Goal: Task Accomplishment & Management: Use online tool/utility

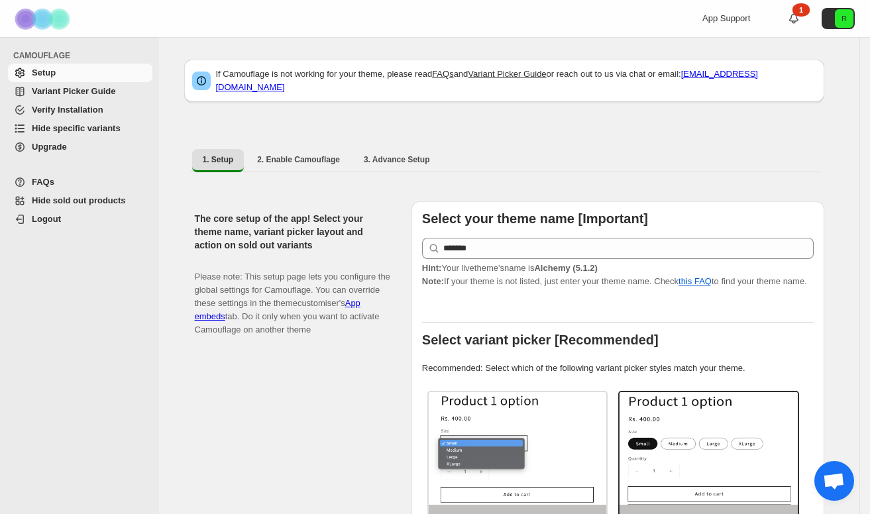
click at [74, 131] on span "Hide specific variants" at bounding box center [76, 128] width 89 height 10
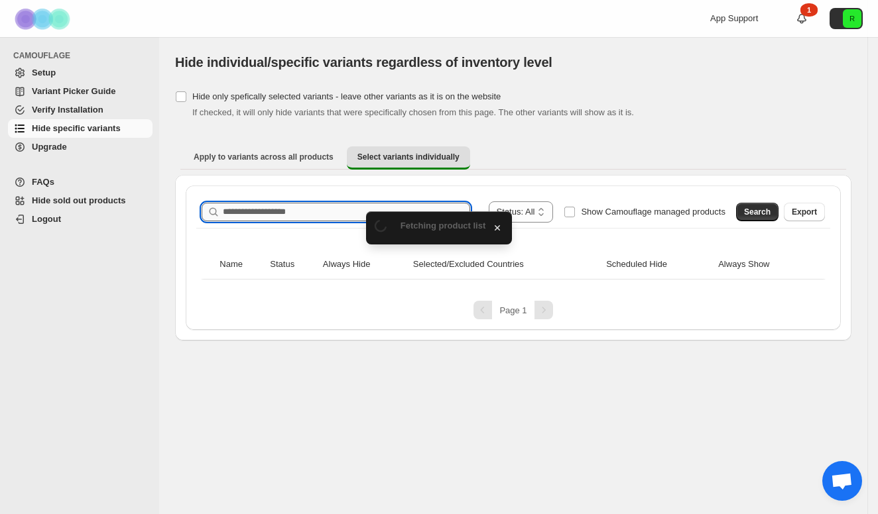
click at [344, 217] on input "Search product name" at bounding box center [346, 212] width 247 height 19
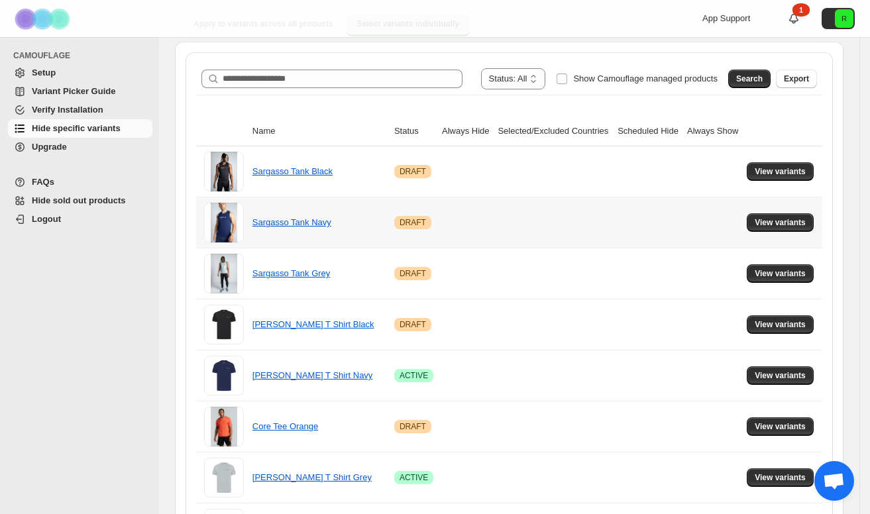
scroll to position [52, 0]
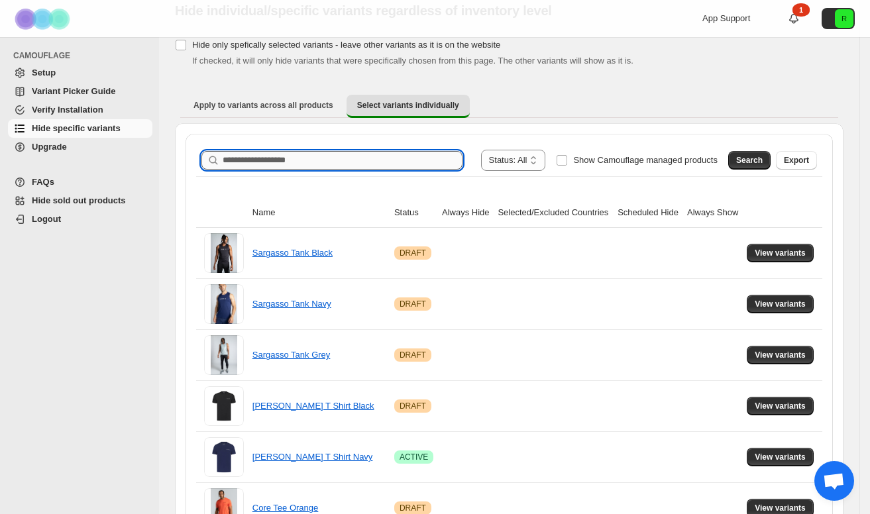
click at [331, 156] on input "Search product name" at bounding box center [343, 160] width 240 height 19
click at [755, 161] on span "Search" at bounding box center [749, 160] width 27 height 11
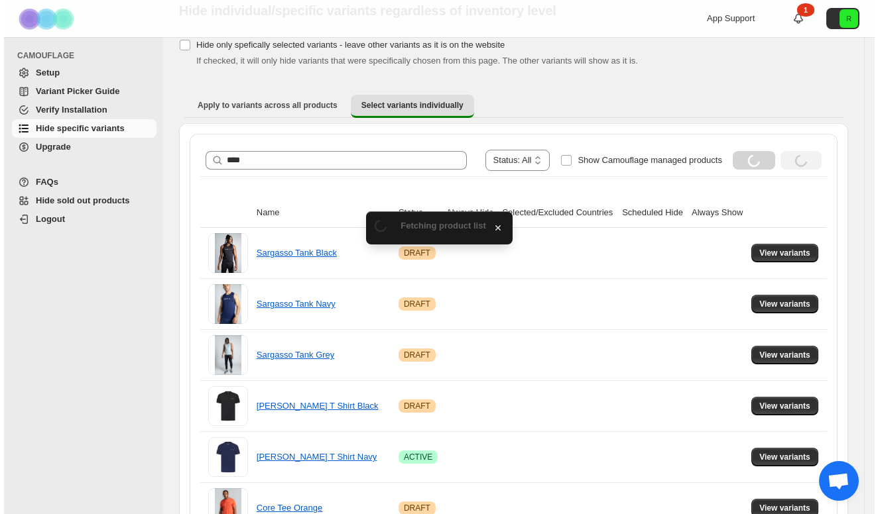
scroll to position [0, 0]
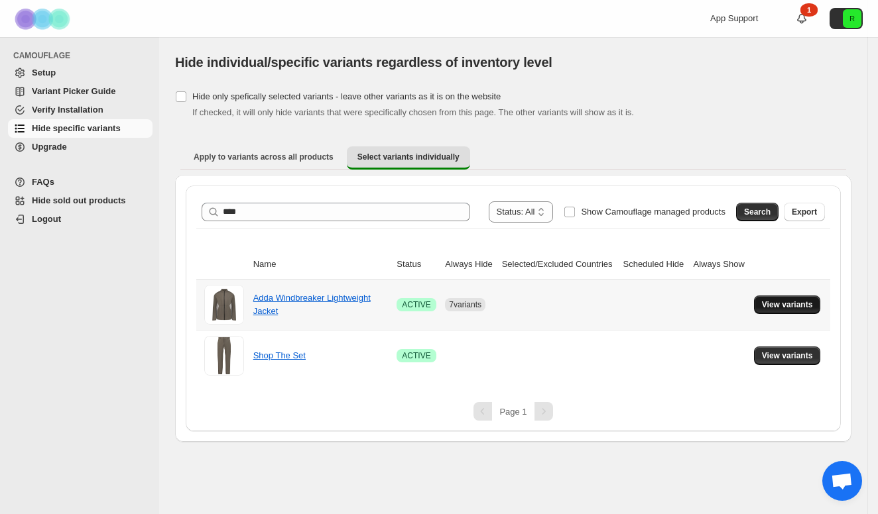
click at [804, 299] on button "View variants" at bounding box center [787, 305] width 67 height 19
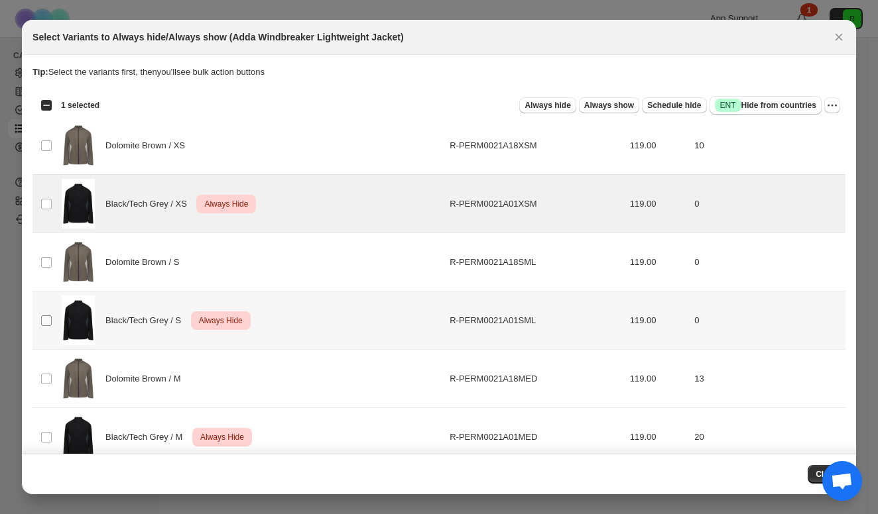
click at [48, 315] on span ":r6:" at bounding box center [46, 321] width 12 height 12
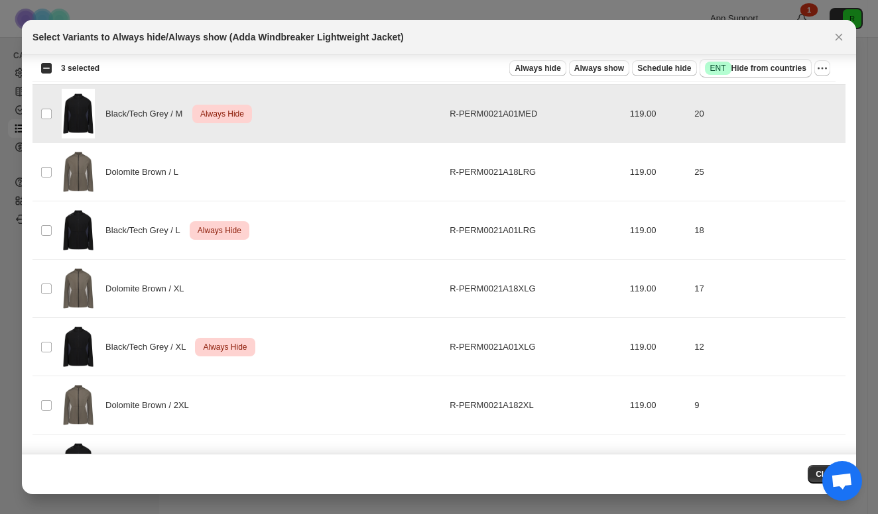
scroll to position [406, 0]
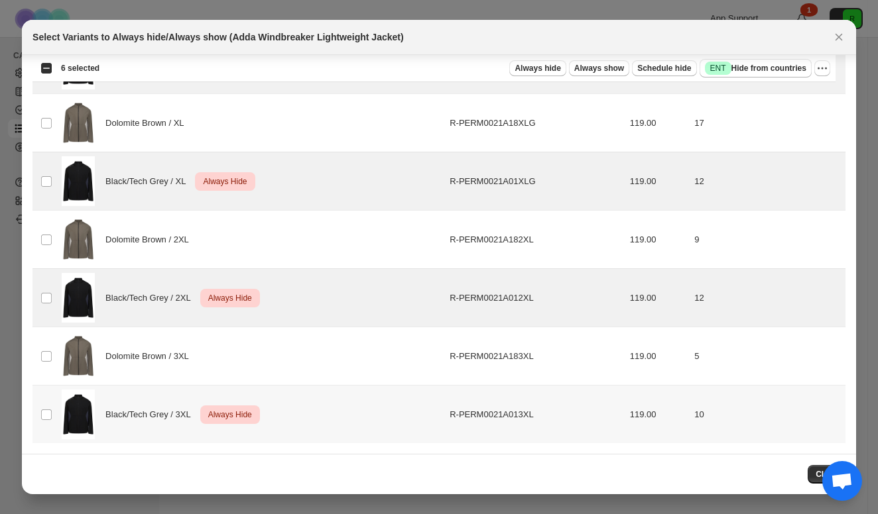
click at [46, 406] on td "Select product variant" at bounding box center [44, 415] width 25 height 58
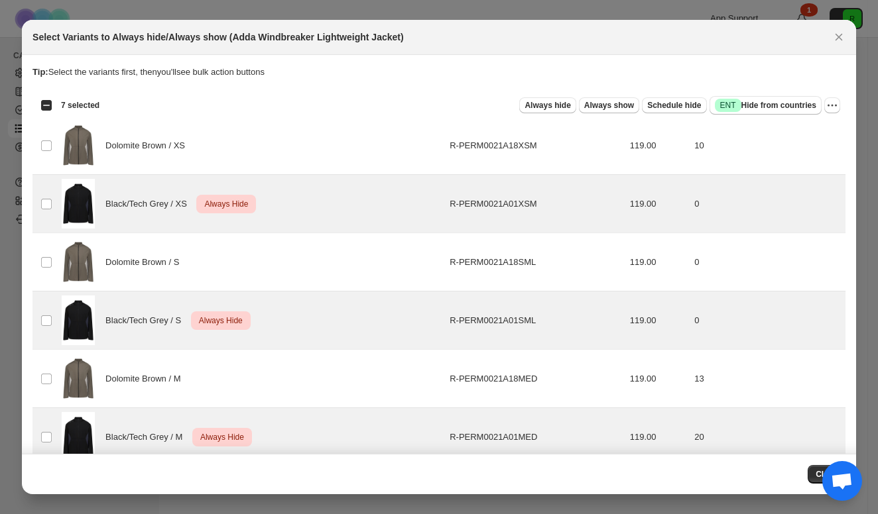
scroll to position [0, 0]
click at [831, 105] on icon "More actions" at bounding box center [832, 106] width 2 height 2
click at [783, 137] on span "Undo always hide" at bounding box center [774, 131] width 96 height 13
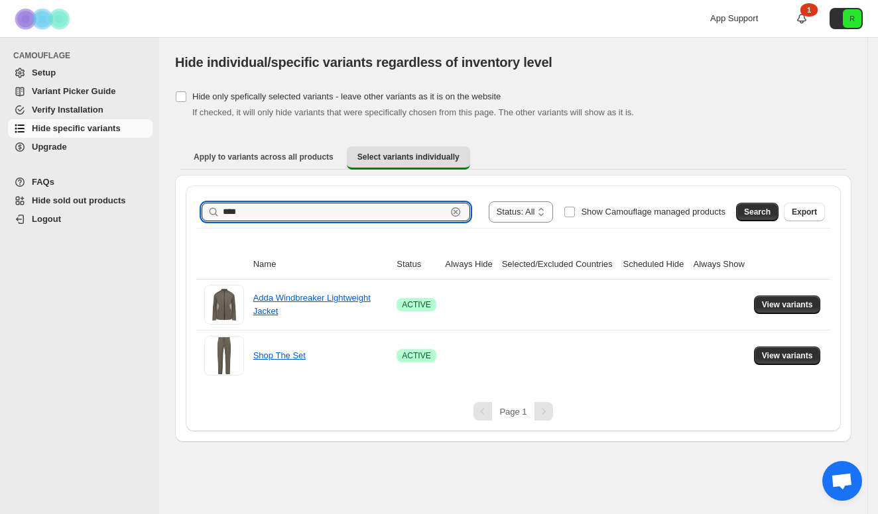
drag, startPoint x: 246, startPoint y: 209, endPoint x: 160, endPoint y: 209, distance: 85.5
click at [160, 209] on div "**********" at bounding box center [513, 239] width 708 height 405
click at [754, 214] on span "Search" at bounding box center [757, 212] width 27 height 11
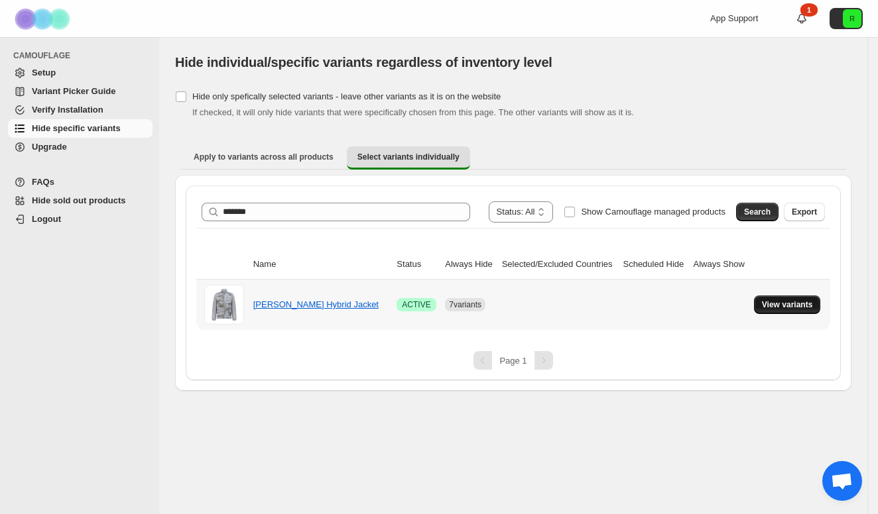
click at [789, 298] on button "View variants" at bounding box center [787, 305] width 67 height 19
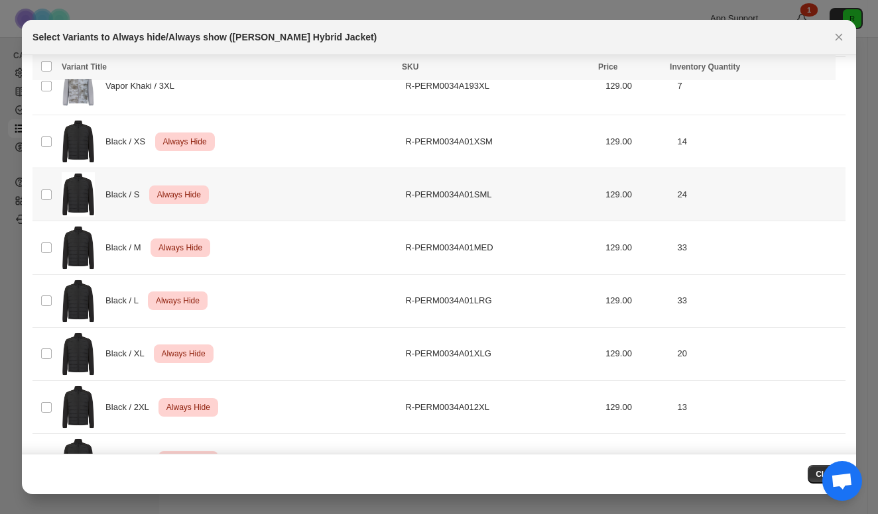
scroll to position [385, 0]
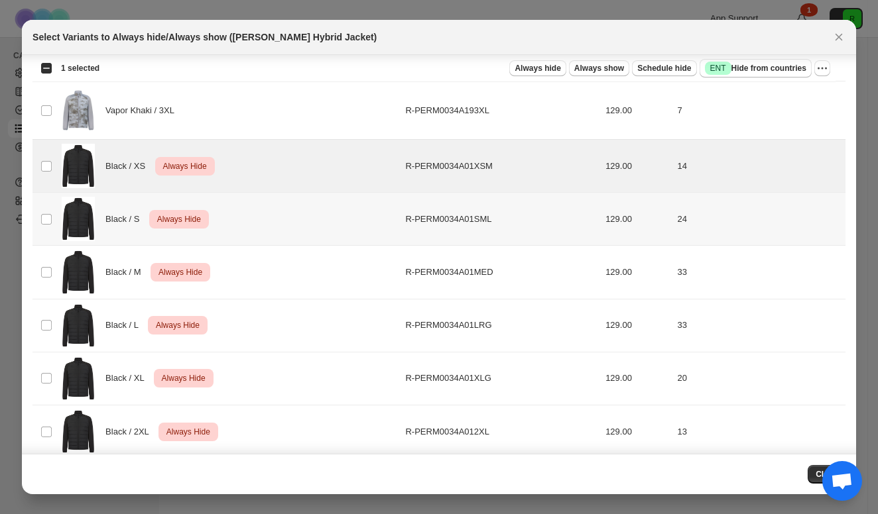
click at [44, 226] on td "Select product variant" at bounding box center [44, 219] width 25 height 53
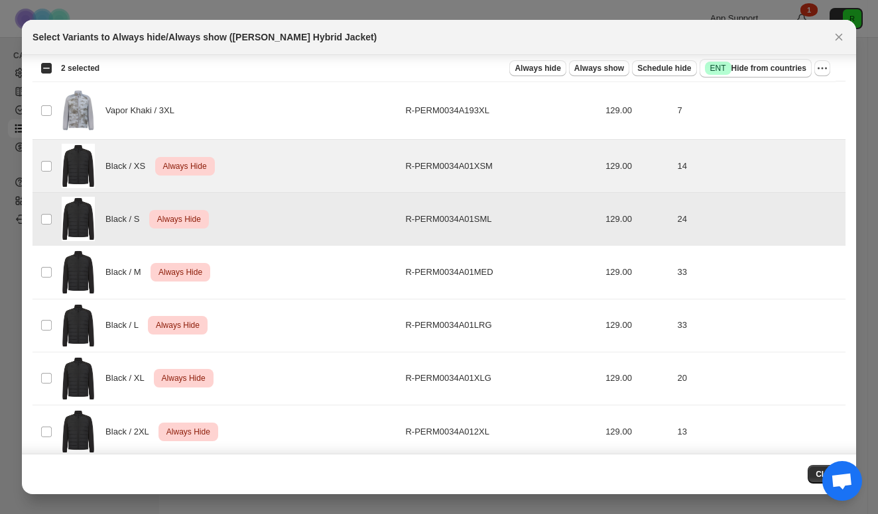
click at [45, 257] on td "Select product variant" at bounding box center [44, 272] width 25 height 53
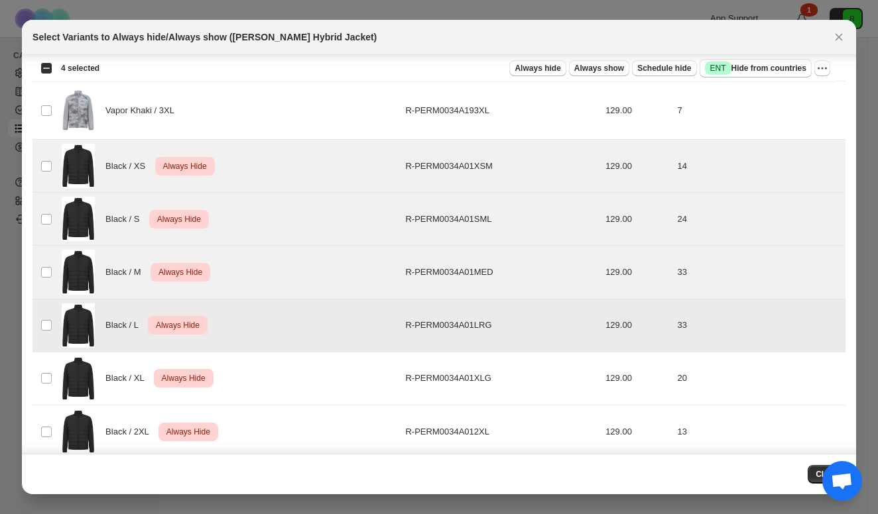
click at [46, 364] on td "Select product variant" at bounding box center [44, 378] width 25 height 53
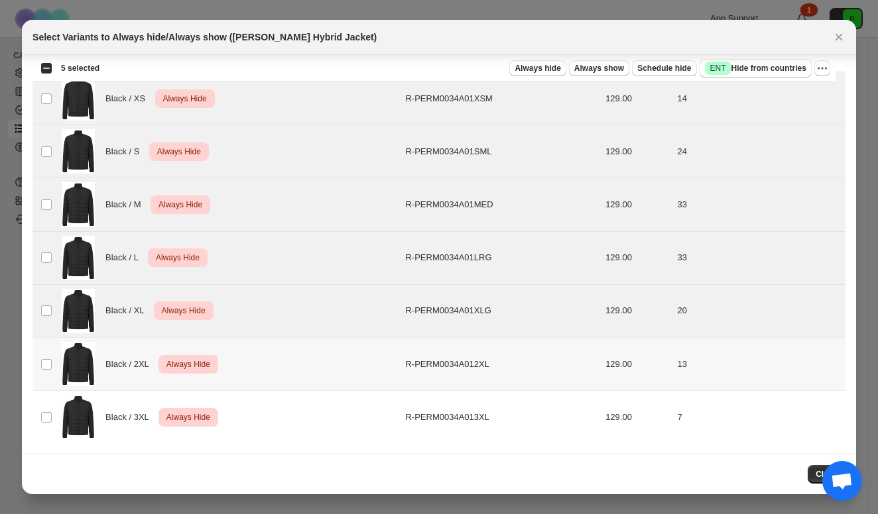
scroll to position [453, 0]
click at [44, 357] on td "Select product variant" at bounding box center [44, 364] width 25 height 53
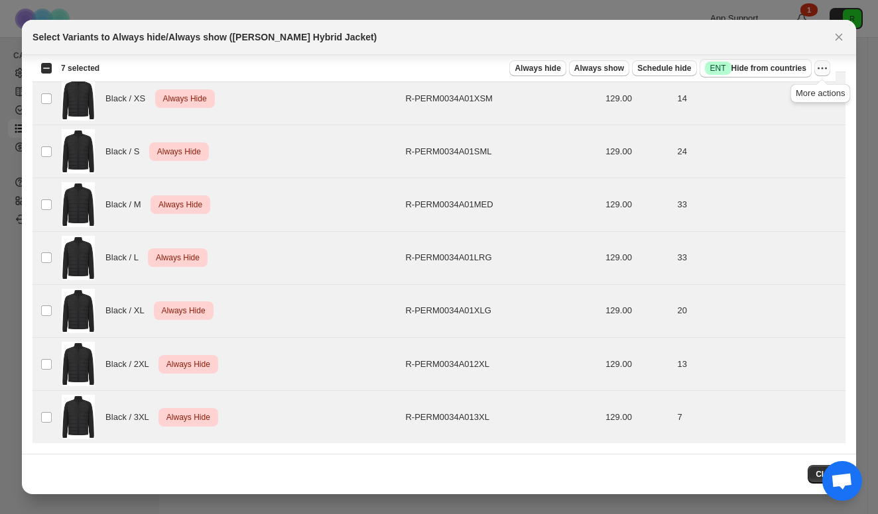
click at [823, 67] on icon "More actions" at bounding box center [821, 68] width 13 height 13
click at [771, 95] on span "Undo always hide" at bounding box center [760, 94] width 68 height 10
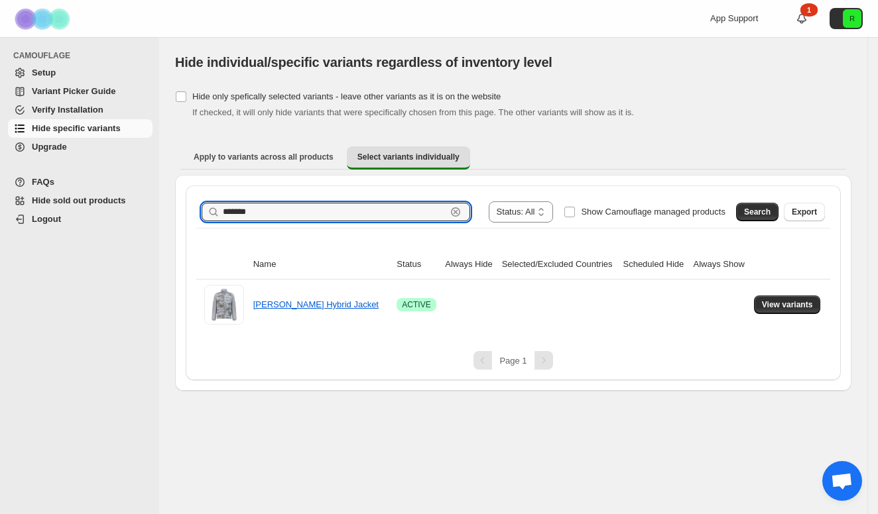
drag, startPoint x: 280, startPoint y: 213, endPoint x: 157, endPoint y: 198, distance: 123.5
click at [157, 198] on div "**********" at bounding box center [439, 257] width 878 height 514
drag, startPoint x: 689, startPoint y: 205, endPoint x: 759, endPoint y: 213, distance: 70.1
click at [759, 213] on span "Search" at bounding box center [757, 212] width 27 height 11
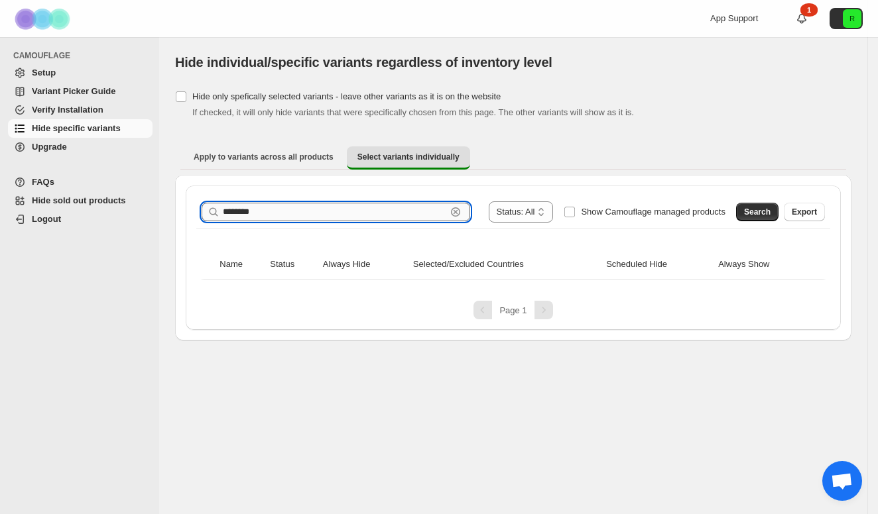
click at [241, 215] on input "********" at bounding box center [334, 212] width 223 height 19
click at [236, 215] on input "********" at bounding box center [334, 212] width 223 height 19
type input "*******"
click at [741, 205] on button "Search" at bounding box center [757, 212] width 42 height 19
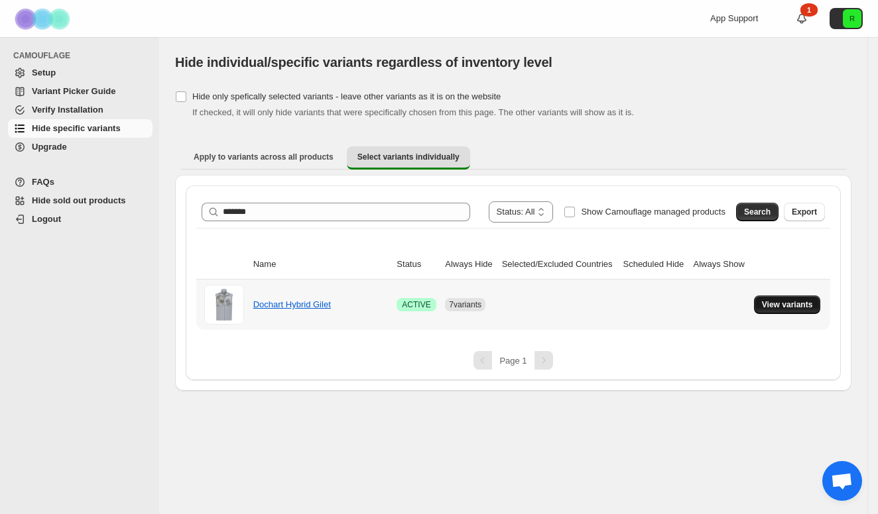
click at [781, 296] on button "View variants" at bounding box center [787, 305] width 67 height 19
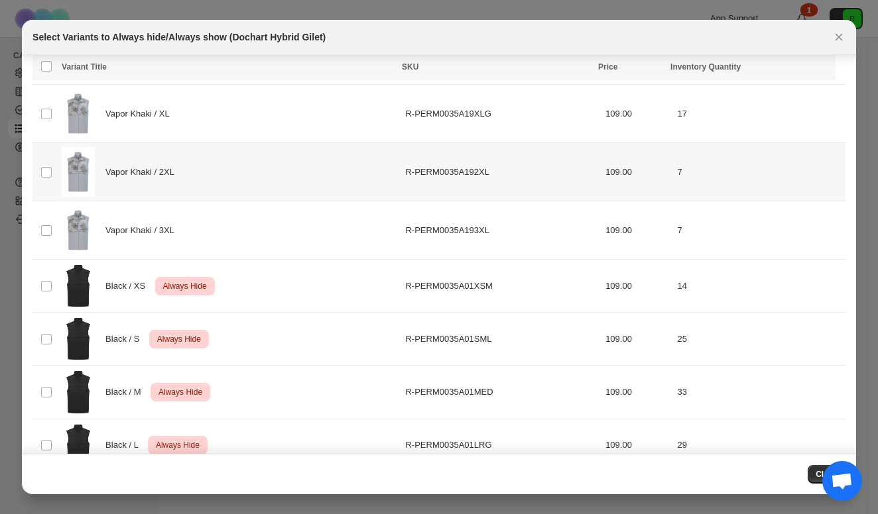
scroll to position [346, 0]
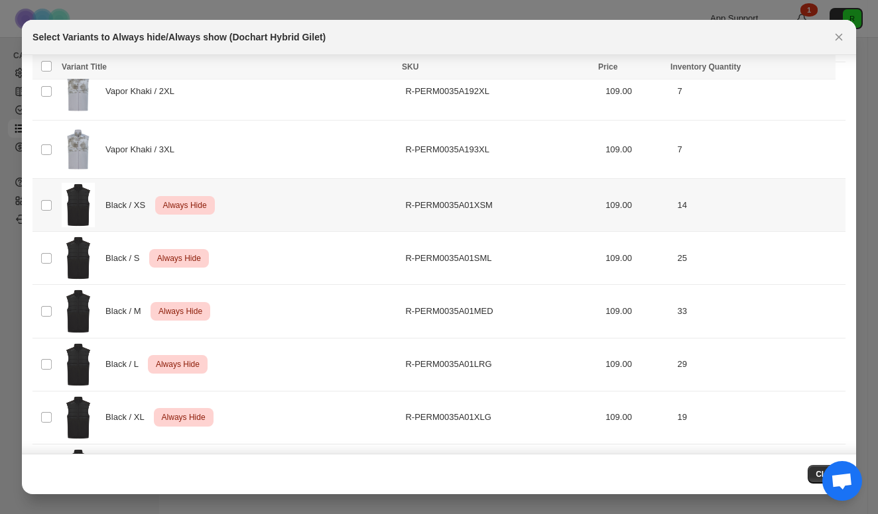
click at [52, 192] on td "Select product variant" at bounding box center [44, 205] width 25 height 53
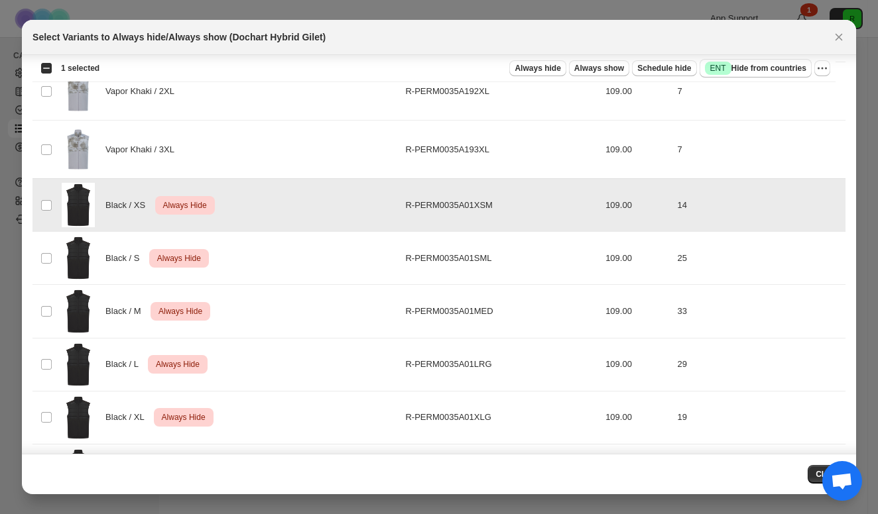
click at [44, 241] on td "Select product variant" at bounding box center [44, 258] width 25 height 53
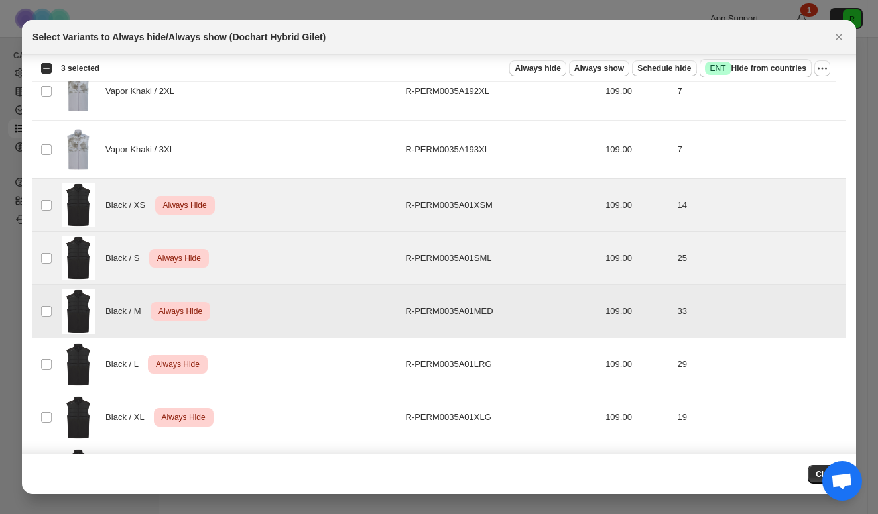
click at [44, 355] on td "Select product variant" at bounding box center [44, 364] width 25 height 53
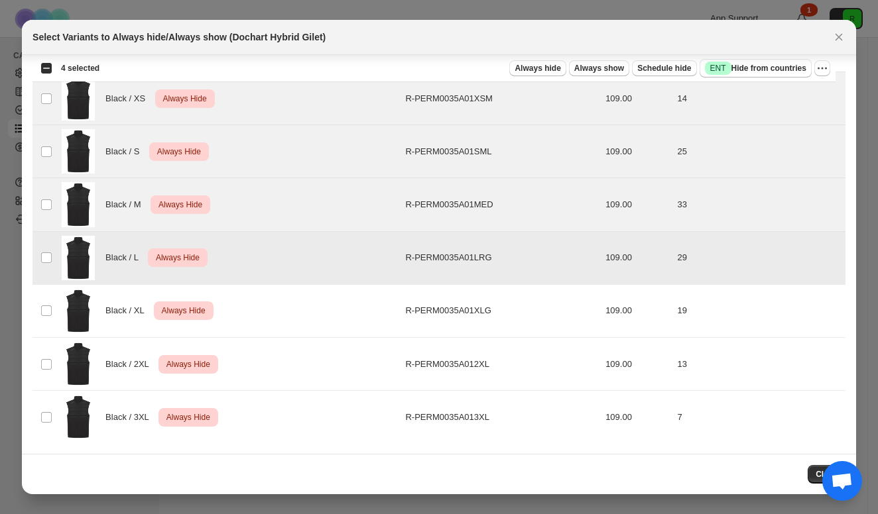
scroll to position [453, 0]
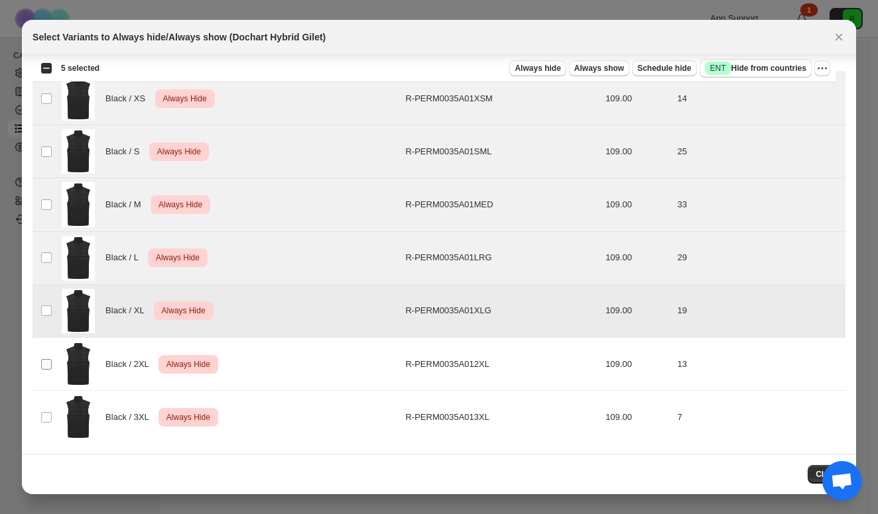
click at [40, 362] on span ":r27:" at bounding box center [46, 365] width 12 height 12
click at [42, 408] on td "Select product variant" at bounding box center [44, 417] width 25 height 53
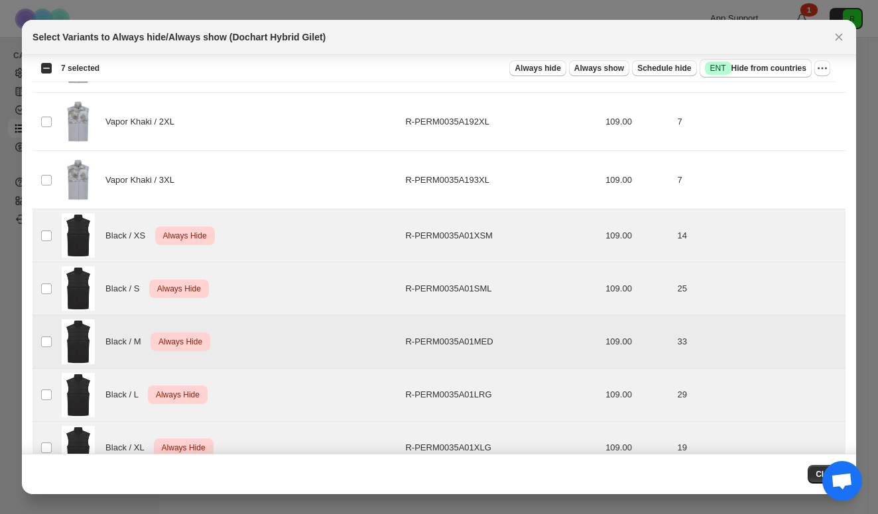
scroll to position [181, 0]
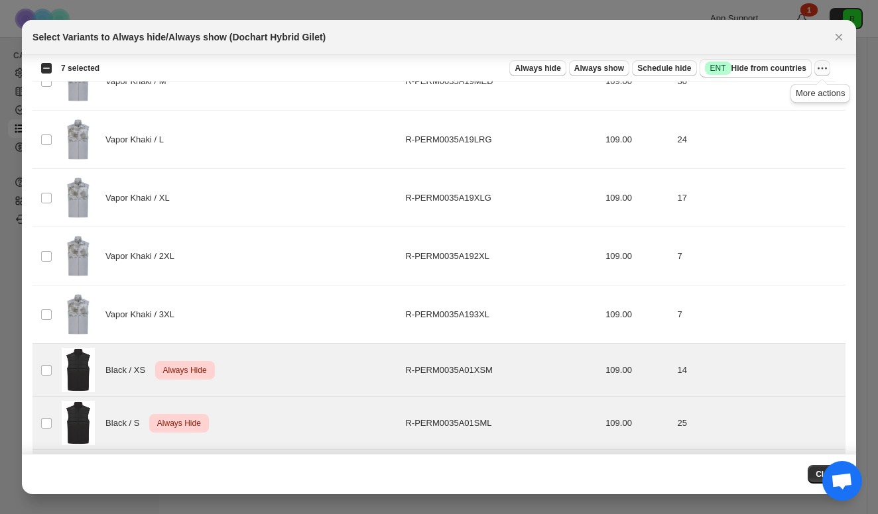
click at [823, 71] on icon "More actions" at bounding box center [821, 68] width 13 height 13
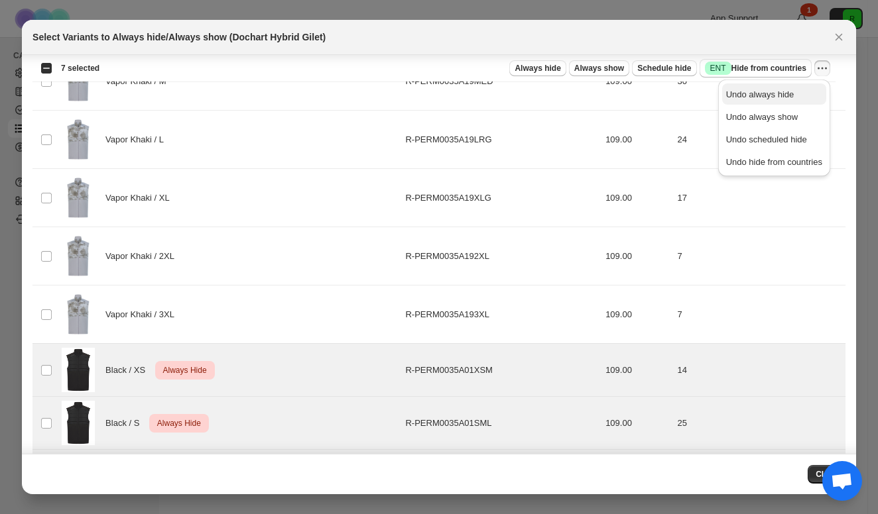
click at [780, 95] on span "Undo always hide" at bounding box center [760, 94] width 68 height 10
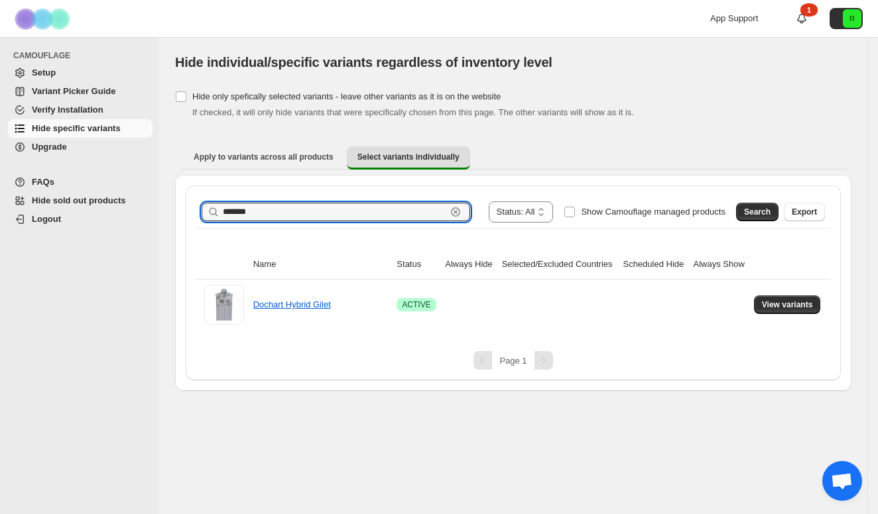
drag, startPoint x: 288, startPoint y: 217, endPoint x: 154, endPoint y: 213, distance: 134.6
click at [154, 213] on div "**********" at bounding box center [439, 257] width 878 height 514
click at [759, 206] on button "Search" at bounding box center [757, 212] width 42 height 19
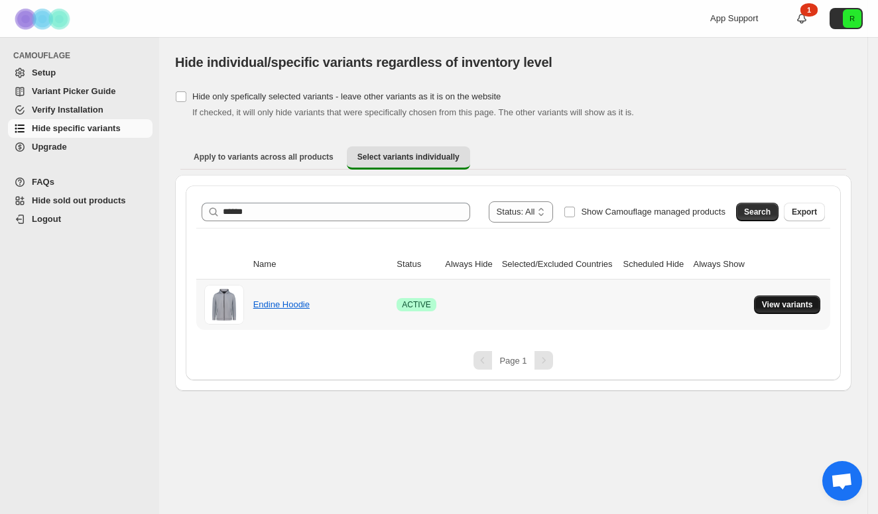
click at [762, 299] on button "View variants" at bounding box center [787, 305] width 67 height 19
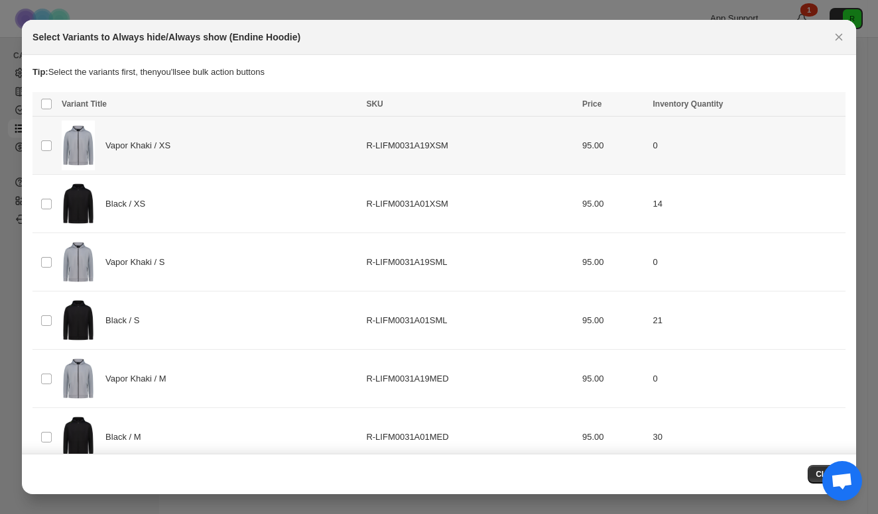
click at [52, 137] on td "Select product variant" at bounding box center [44, 146] width 25 height 58
click at [45, 253] on td "Select product variant" at bounding box center [44, 262] width 25 height 58
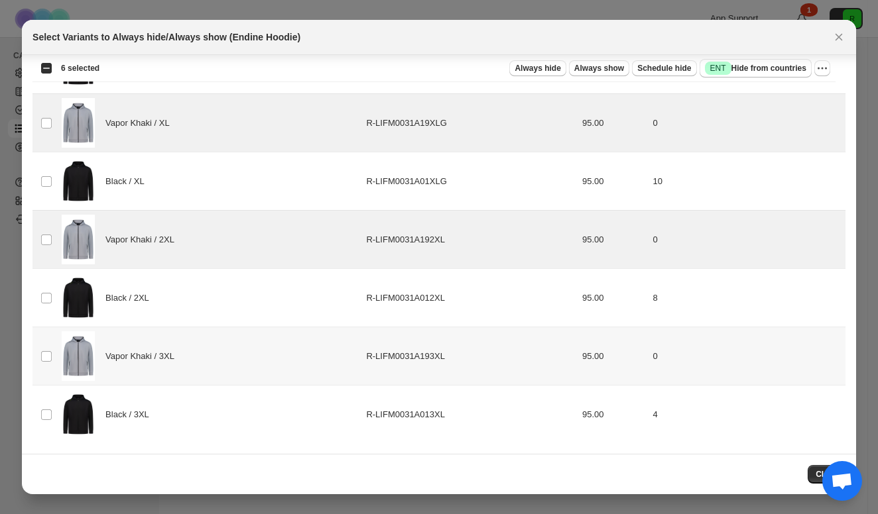
scroll to position [489, 0]
click at [538, 66] on span "Always hide" at bounding box center [537, 68] width 46 height 11
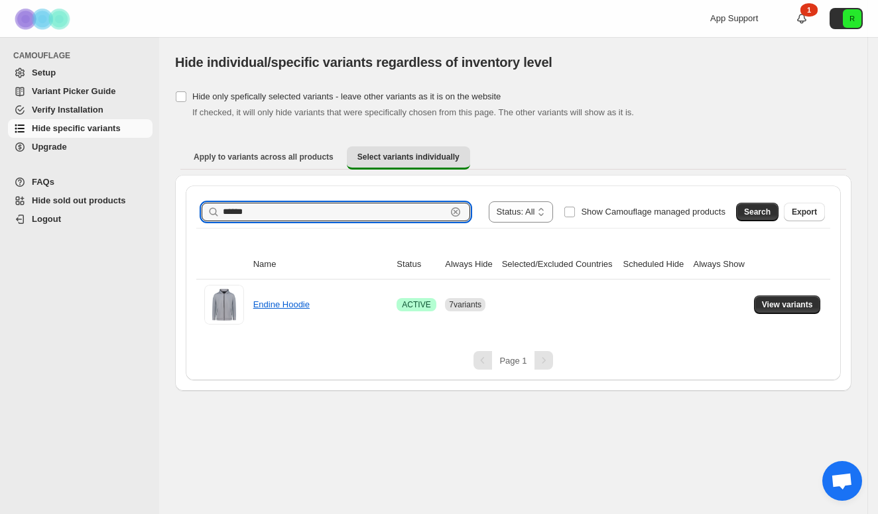
drag, startPoint x: 275, startPoint y: 215, endPoint x: 190, endPoint y: 203, distance: 86.4
click at [190, 203] on div "**********" at bounding box center [513, 283] width 655 height 195
click at [771, 207] on button "Search" at bounding box center [757, 212] width 42 height 19
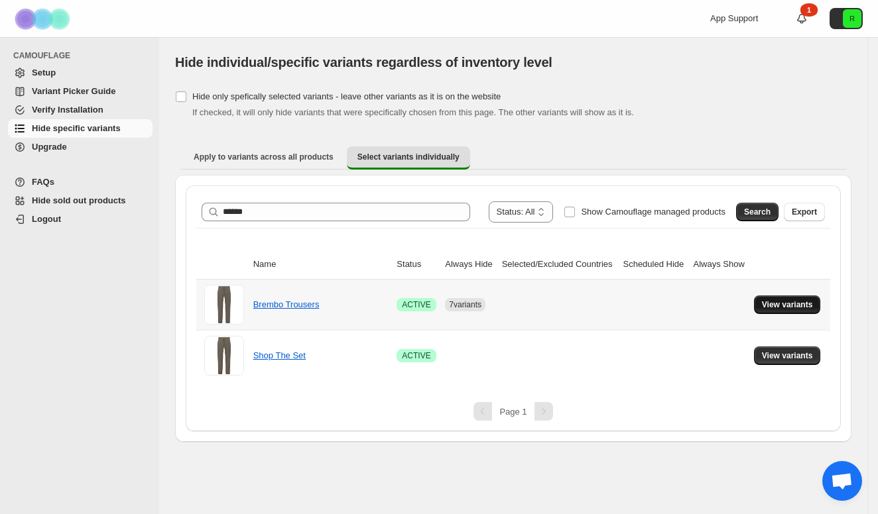
click at [778, 297] on button "View variants" at bounding box center [787, 305] width 67 height 19
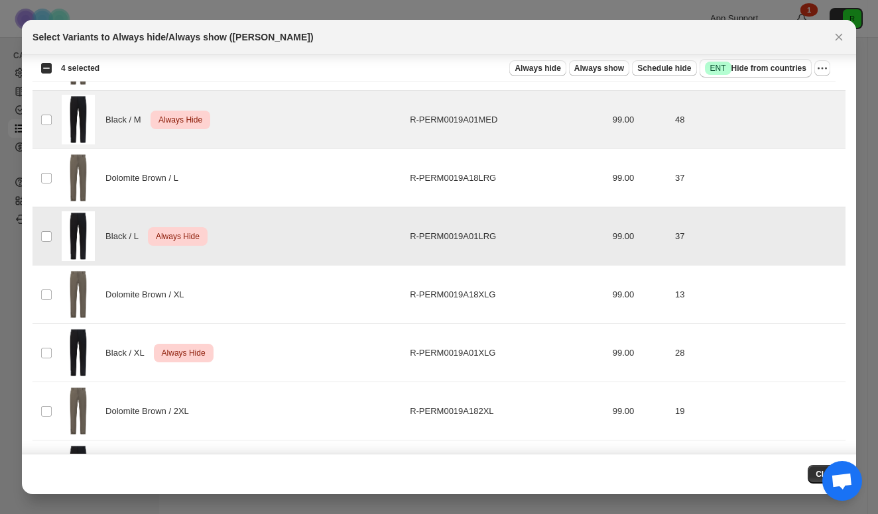
scroll to position [412, 0]
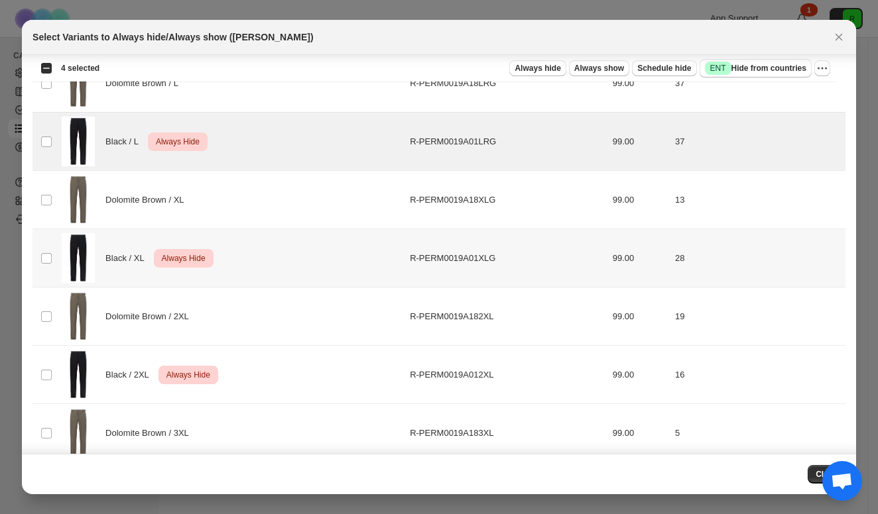
click at [46, 243] on td "Select product variant" at bounding box center [44, 258] width 25 height 58
click at [46, 362] on td "Select product variant" at bounding box center [44, 375] width 25 height 58
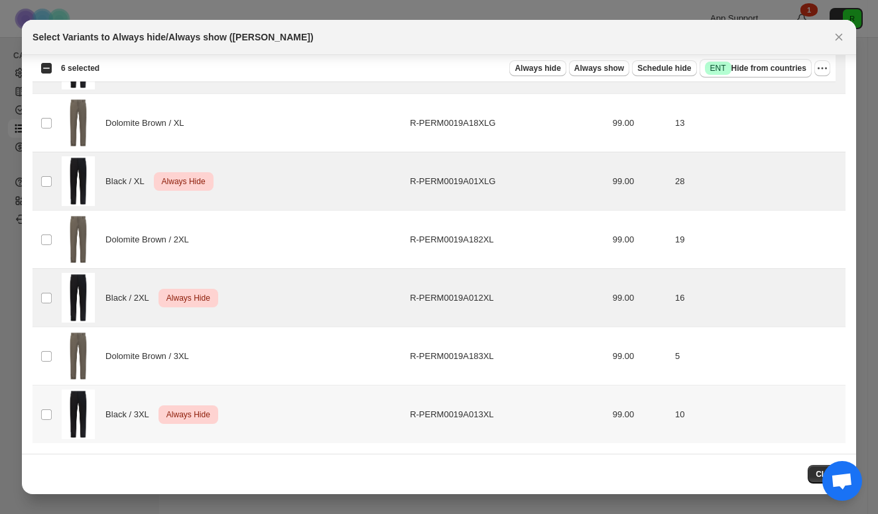
click at [46, 406] on td "Select product variant" at bounding box center [44, 415] width 25 height 58
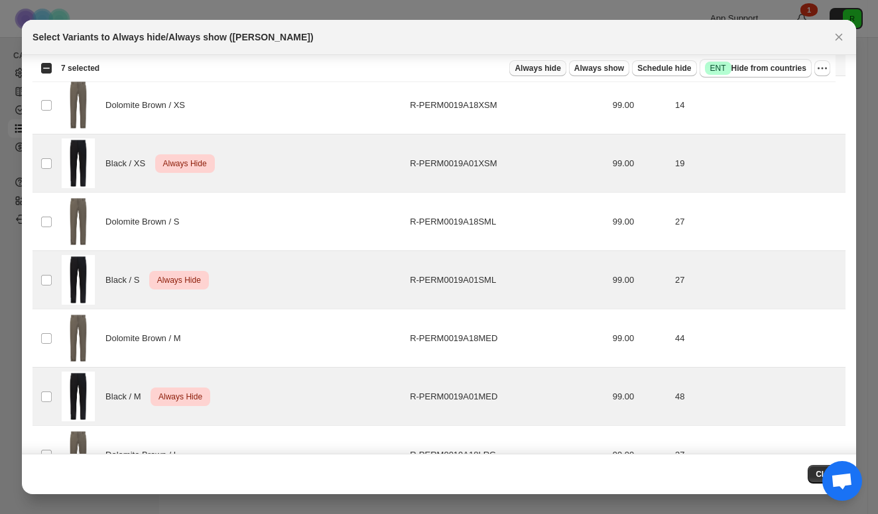
click at [550, 72] on span "Always hide" at bounding box center [537, 68] width 46 height 11
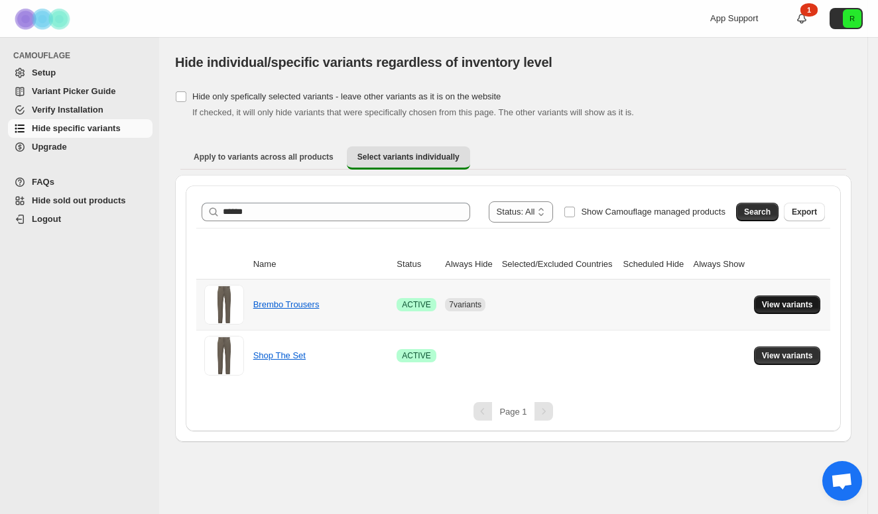
click at [785, 310] on button "View variants" at bounding box center [787, 305] width 67 height 19
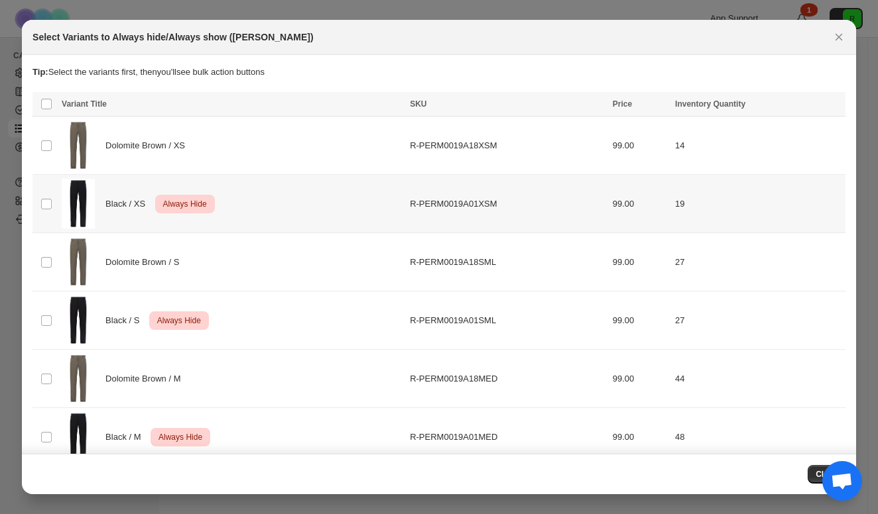
scroll to position [-1, 0]
click at [54, 216] on td "Select product variant" at bounding box center [44, 204] width 25 height 58
click at [54, 321] on td "Select product variant" at bounding box center [44, 321] width 25 height 58
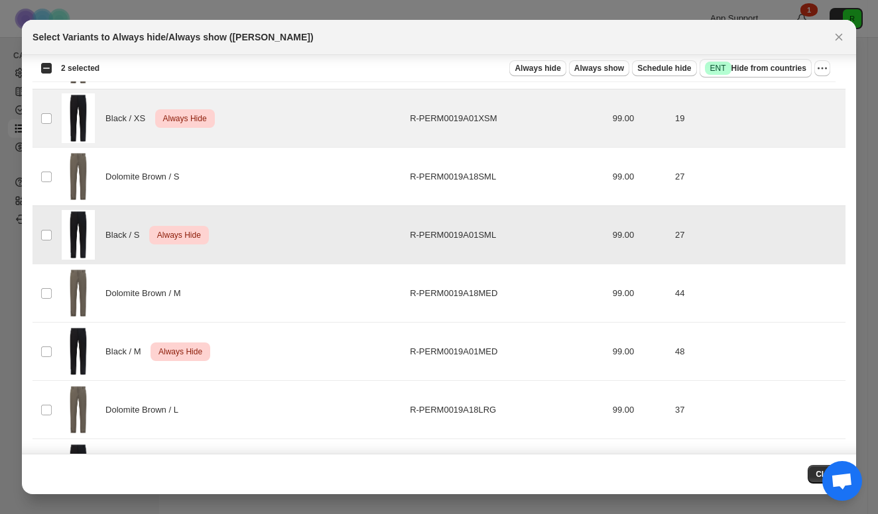
scroll to position [299, 0]
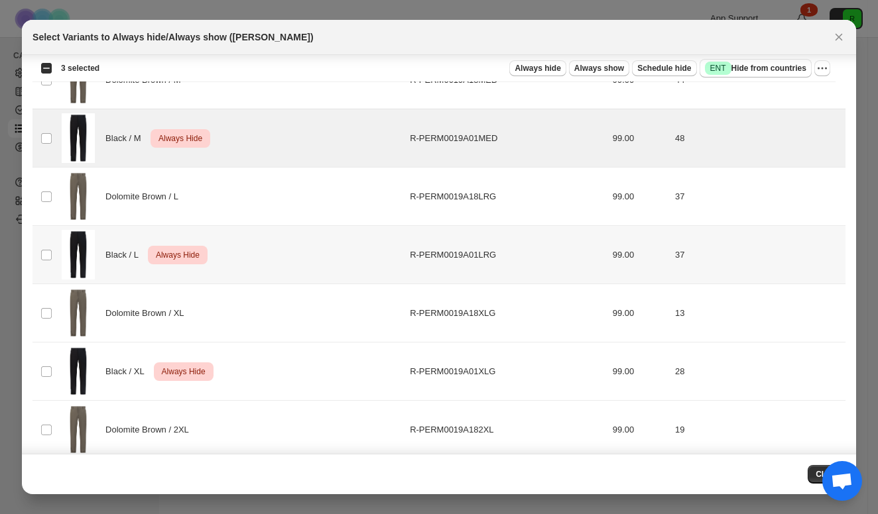
click at [47, 241] on td "Select product variant" at bounding box center [44, 255] width 25 height 58
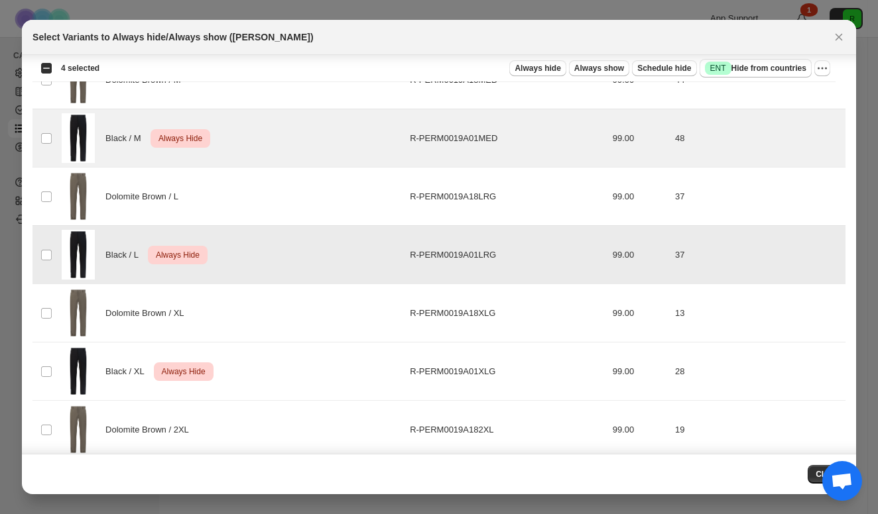
scroll to position [393, 0]
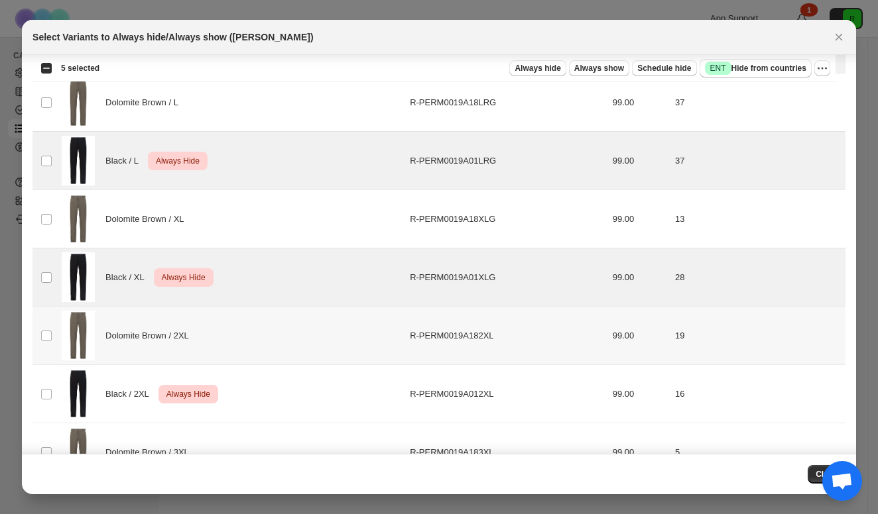
click at [49, 378] on td "Select product variant" at bounding box center [44, 394] width 25 height 58
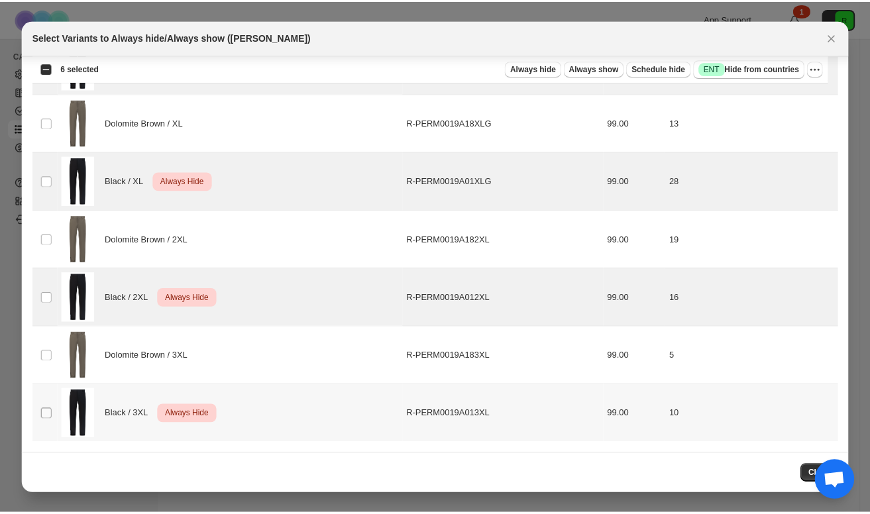
scroll to position [489, 0]
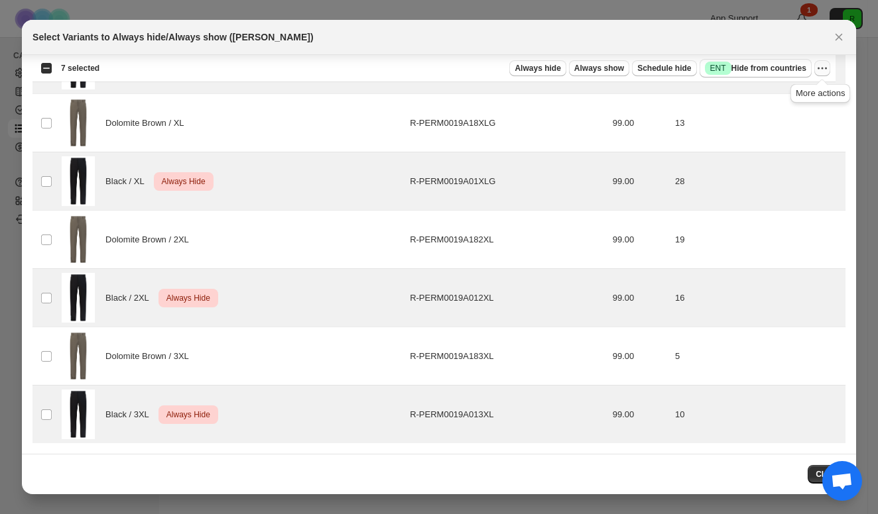
click at [823, 74] on icon "More actions" at bounding box center [821, 68] width 13 height 13
click at [787, 99] on span "Undo always hide" at bounding box center [760, 94] width 68 height 10
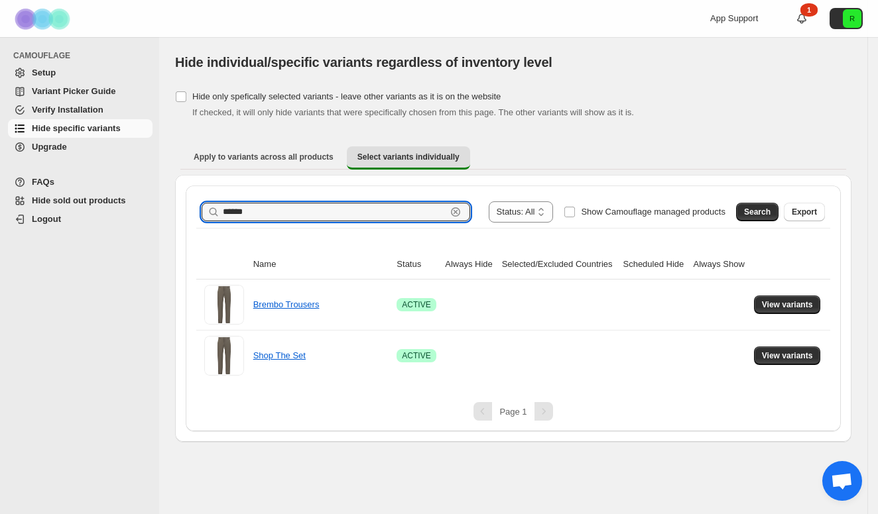
drag, startPoint x: 285, startPoint y: 209, endPoint x: 177, endPoint y: 209, distance: 108.0
click at [177, 209] on div "**********" at bounding box center [513, 308] width 676 height 267
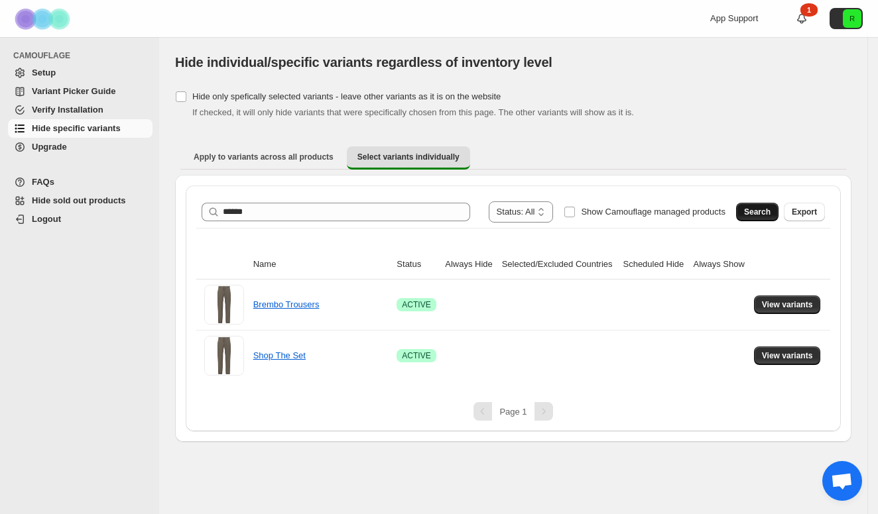
click at [760, 209] on span "Search" at bounding box center [757, 212] width 27 height 11
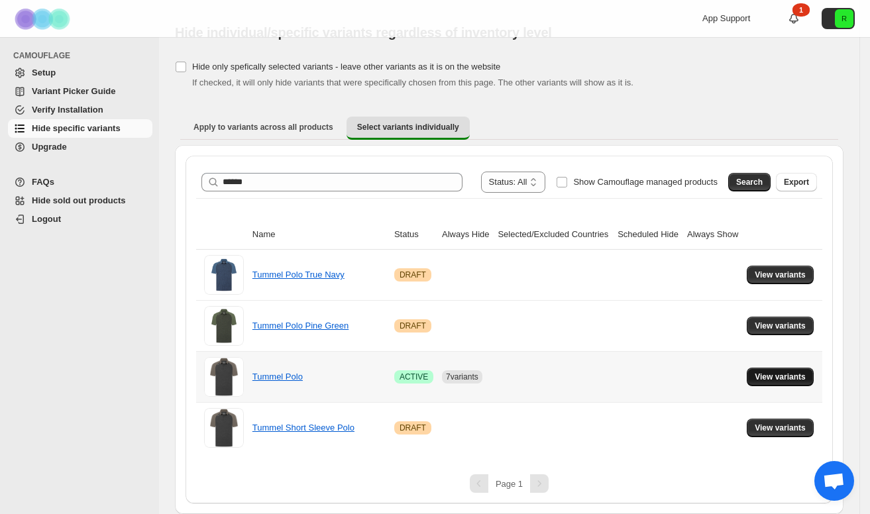
click at [778, 373] on button "View variants" at bounding box center [780, 377] width 67 height 19
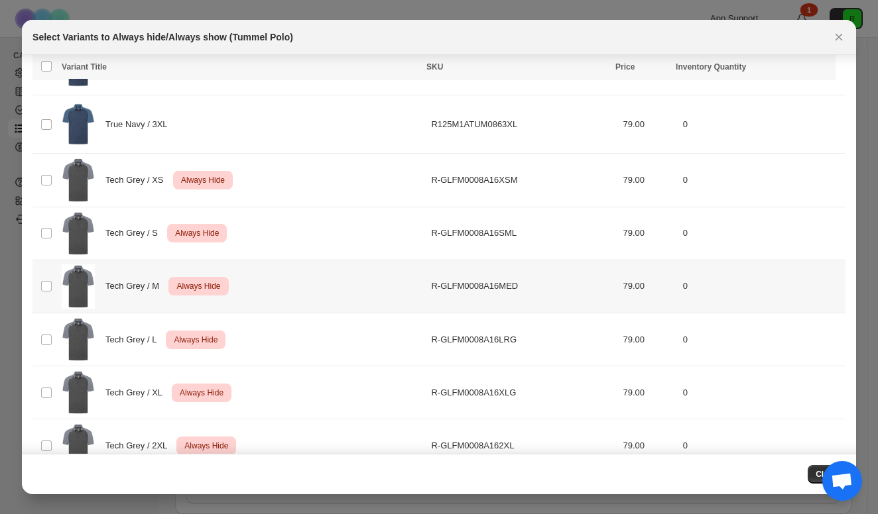
scroll to position [1077, 0]
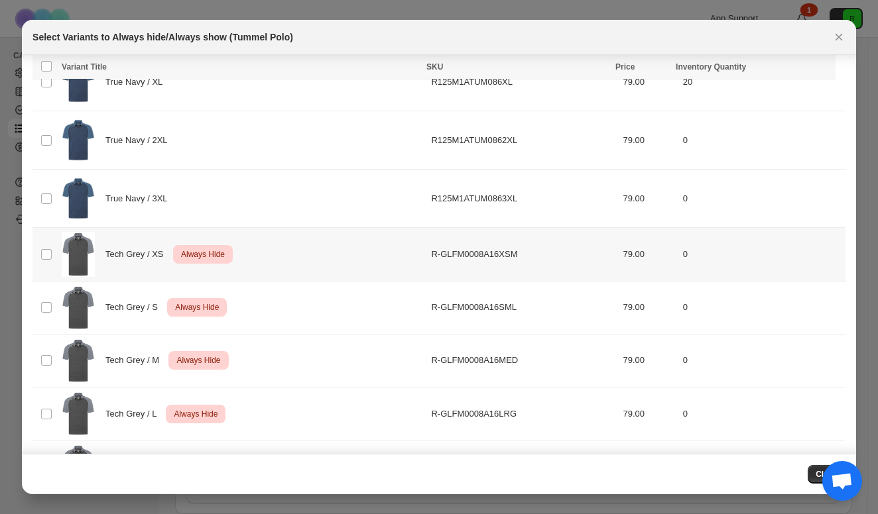
click at [43, 236] on td "Select product variant" at bounding box center [44, 254] width 25 height 53
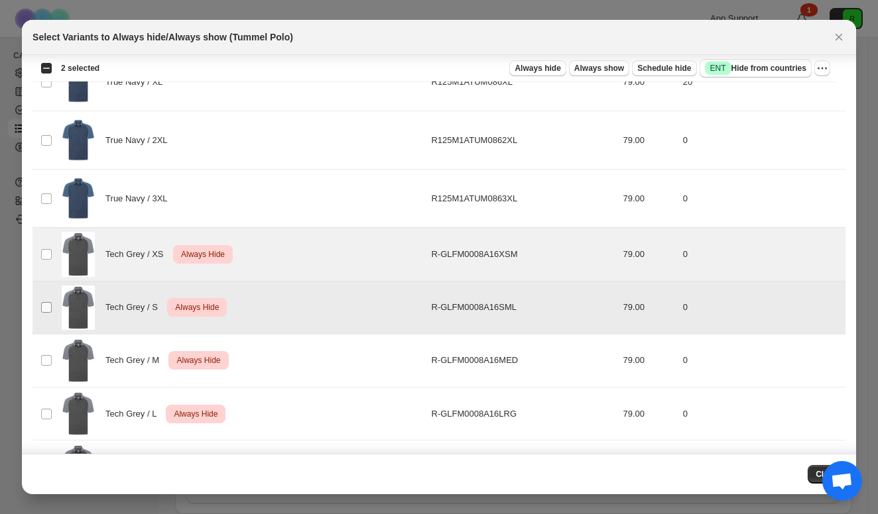
scroll to position [1163, 0]
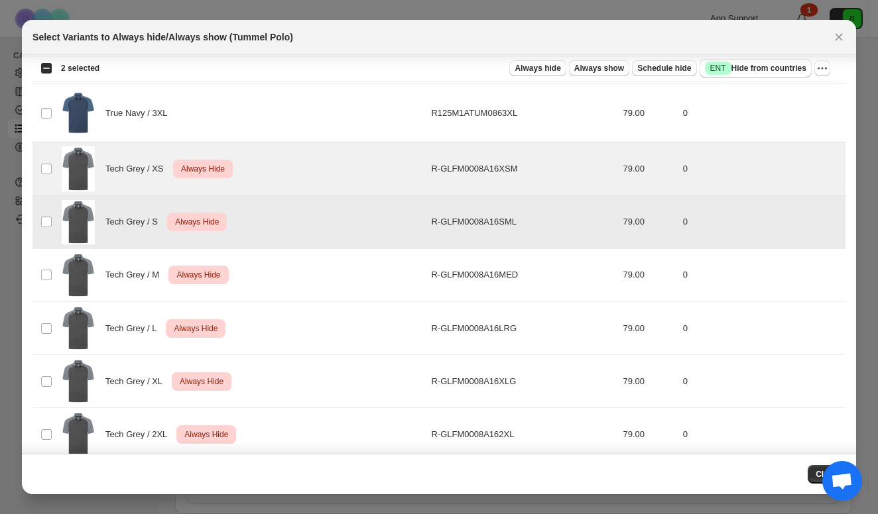
click at [48, 262] on td "Select product variant" at bounding box center [44, 275] width 25 height 53
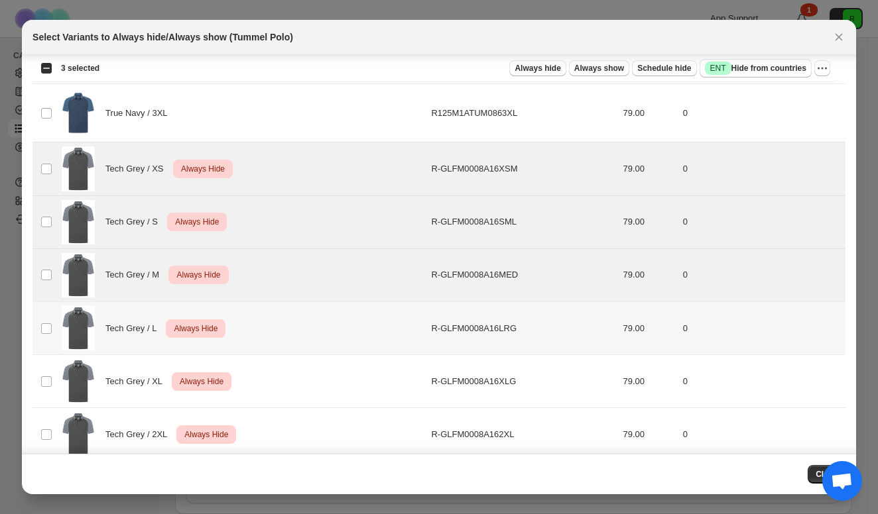
click at [46, 341] on td "Select product variant" at bounding box center [44, 328] width 25 height 53
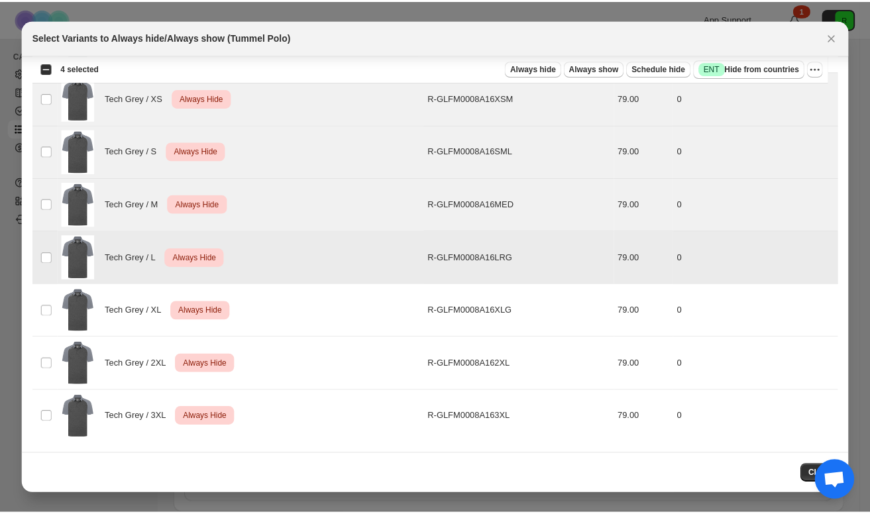
scroll to position [1234, 0]
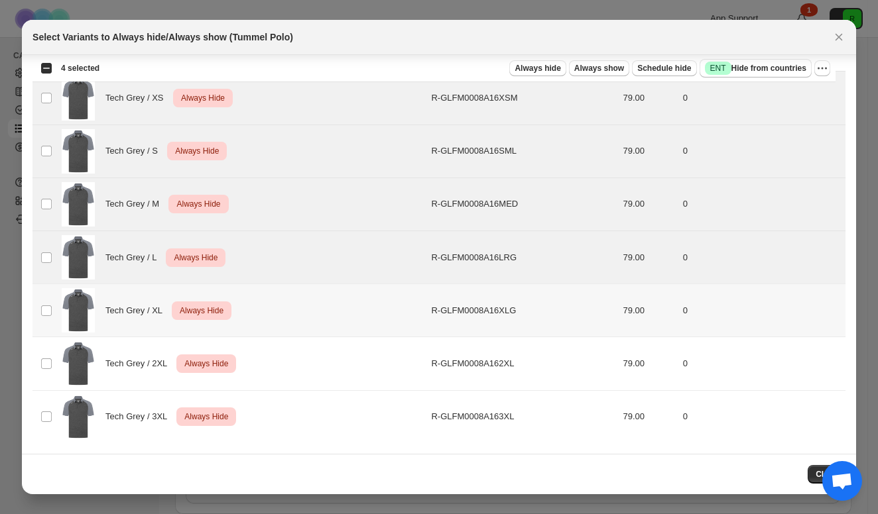
click at [45, 303] on td "Select product variant" at bounding box center [44, 310] width 25 height 53
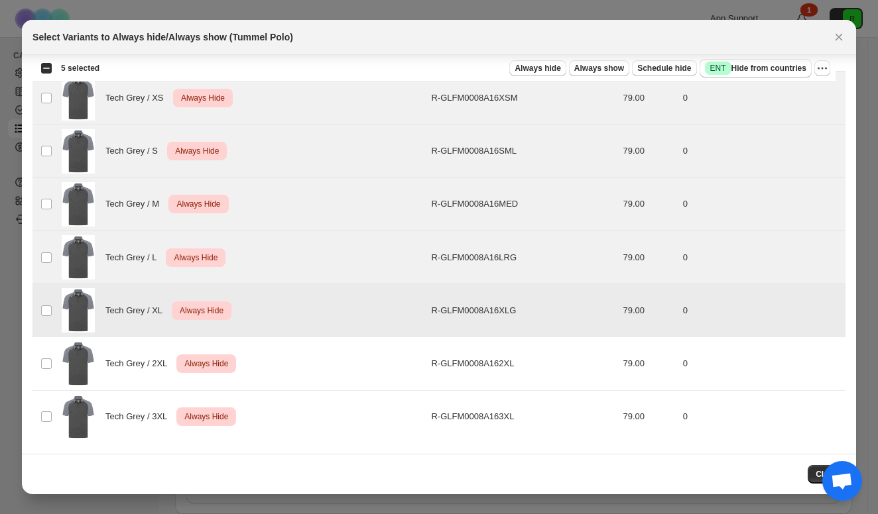
click at [46, 373] on td "Select product variant" at bounding box center [44, 363] width 25 height 53
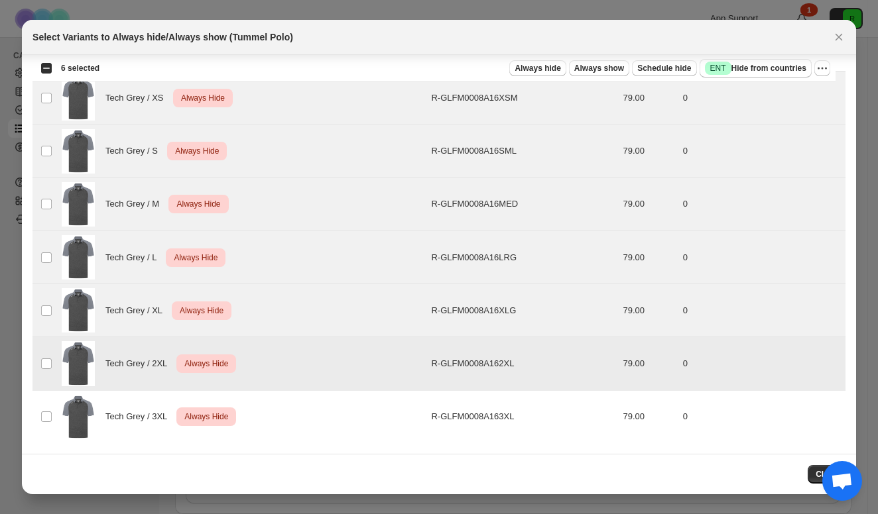
click at [44, 410] on td "Select product variant" at bounding box center [44, 416] width 25 height 53
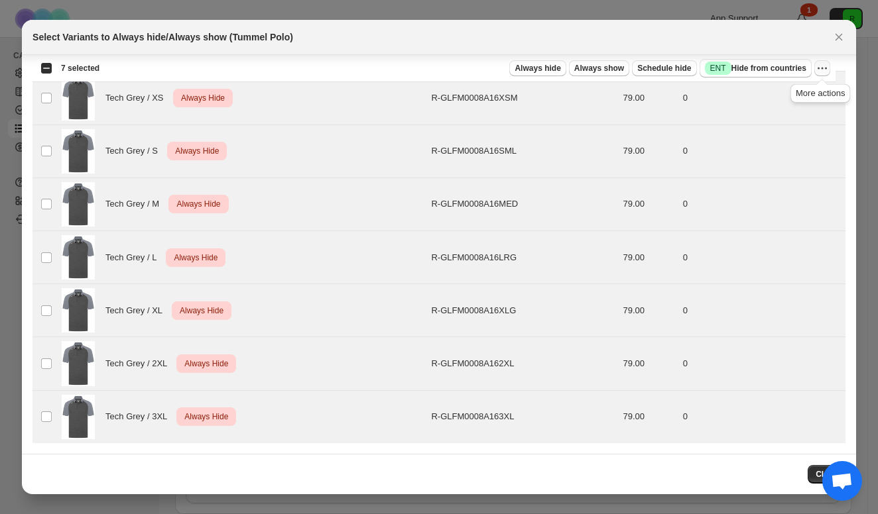
click at [817, 66] on icon "More actions" at bounding box center [821, 68] width 13 height 13
click at [775, 99] on span "Undo always hide" at bounding box center [760, 94] width 68 height 10
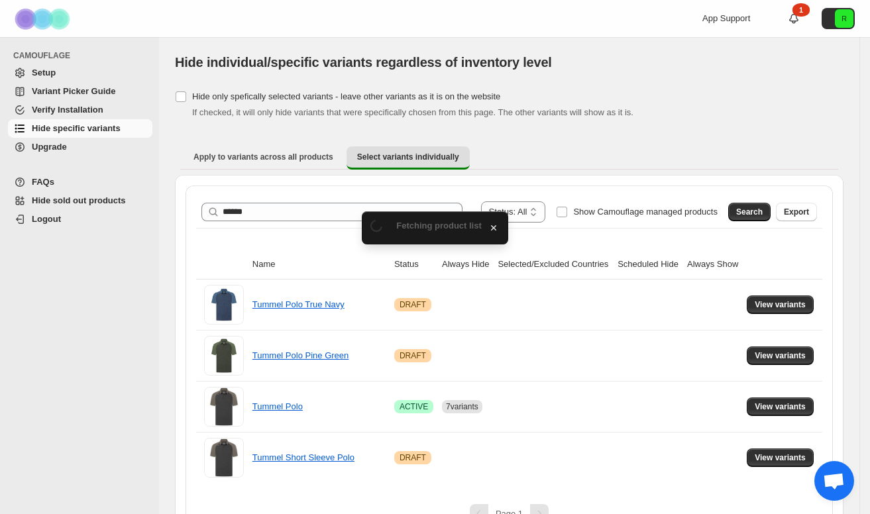
scroll to position [30, 0]
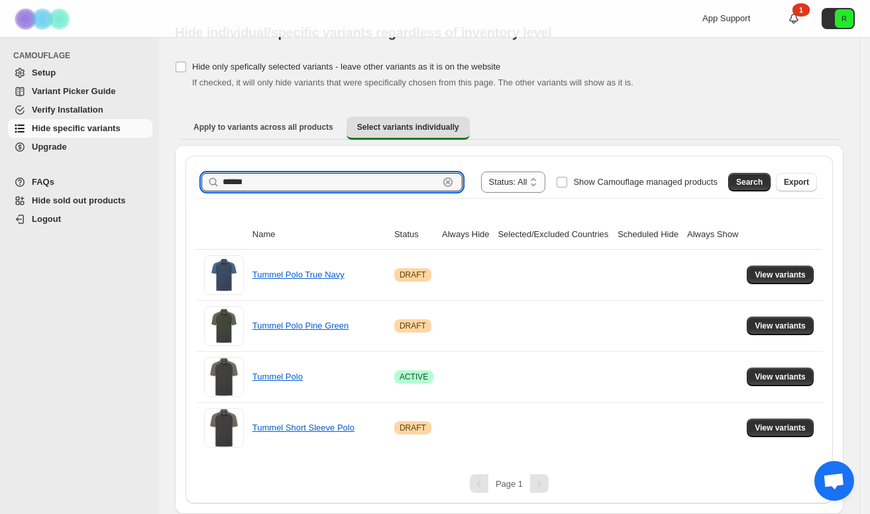
drag, startPoint x: 288, startPoint y: 188, endPoint x: 161, endPoint y: 183, distance: 126.7
click at [161, 183] on div "**********" at bounding box center [509, 260] width 701 height 507
click at [771, 180] on button "Search" at bounding box center [749, 182] width 42 height 19
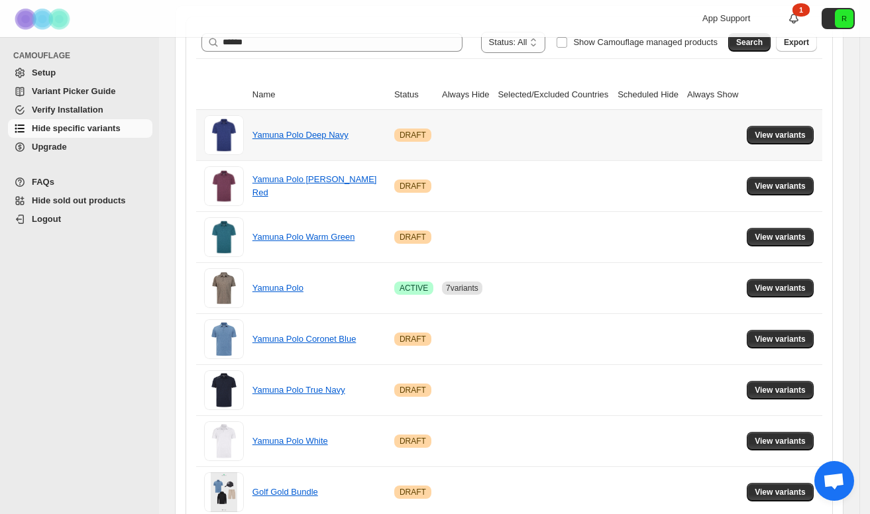
scroll to position [184, 0]
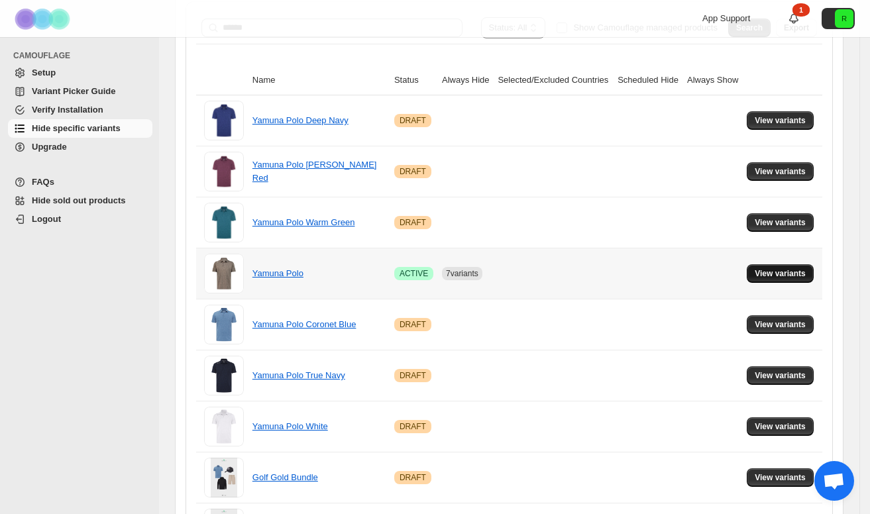
click at [779, 265] on button "View variants" at bounding box center [780, 273] width 67 height 19
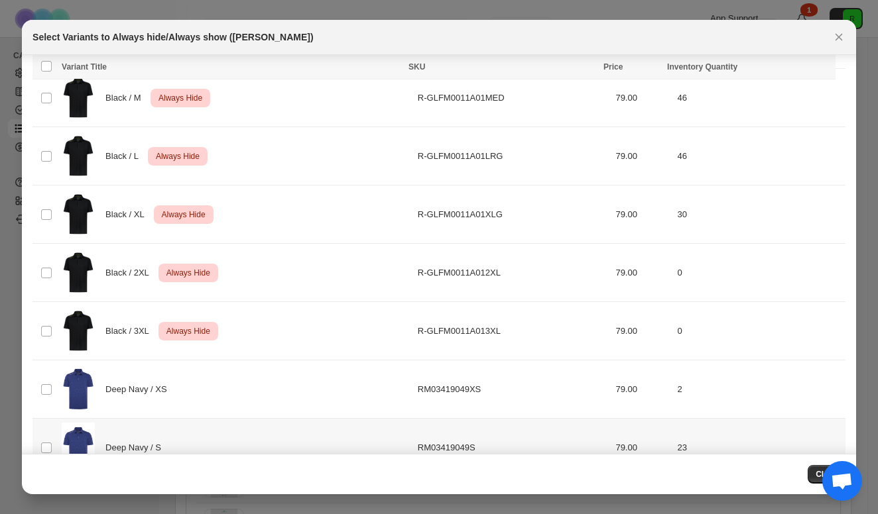
scroll to position [429, 0]
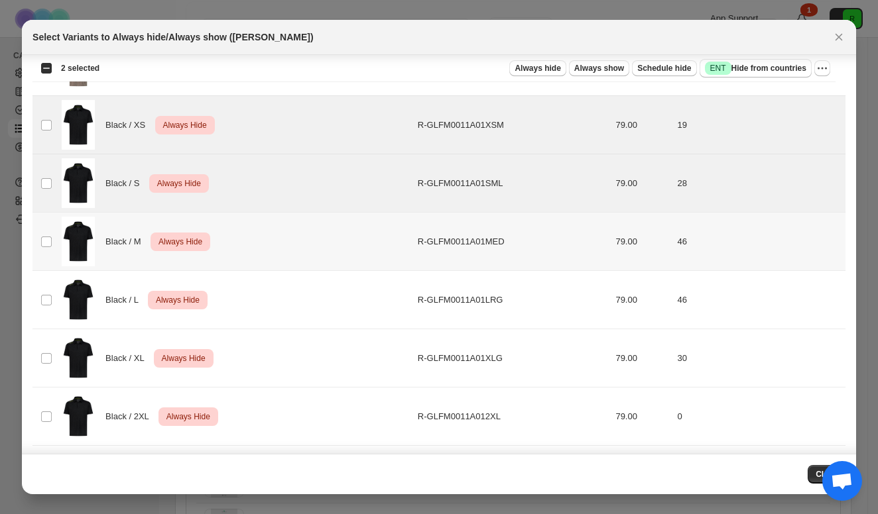
click at [51, 248] on td "Select product variant" at bounding box center [44, 242] width 25 height 58
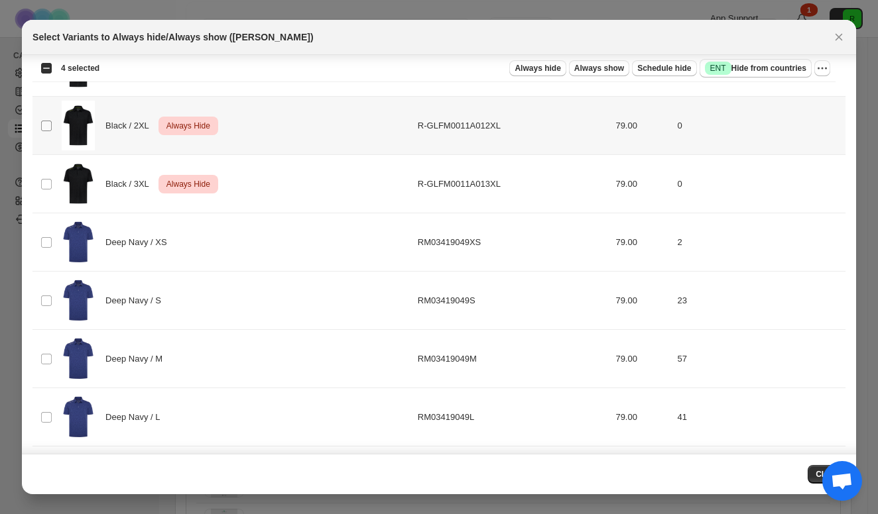
click at [49, 120] on span ":r7k:" at bounding box center [46, 126] width 12 height 12
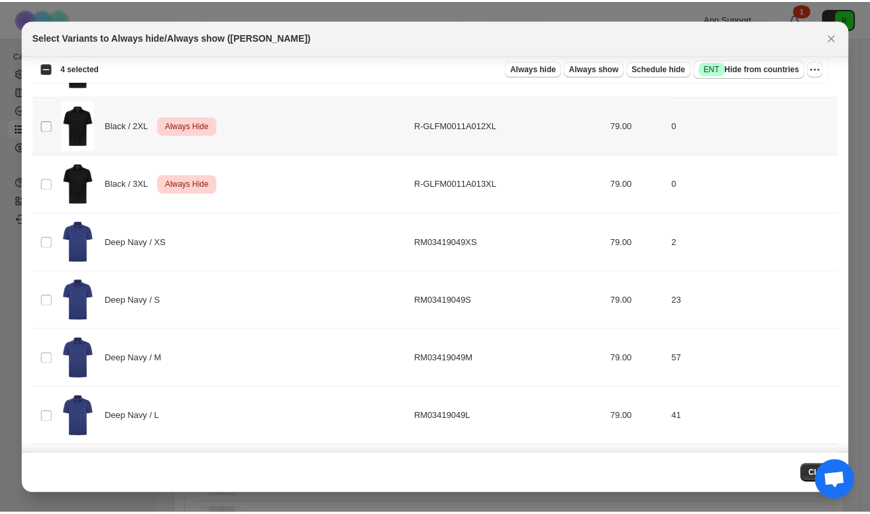
scroll to position [654, 0]
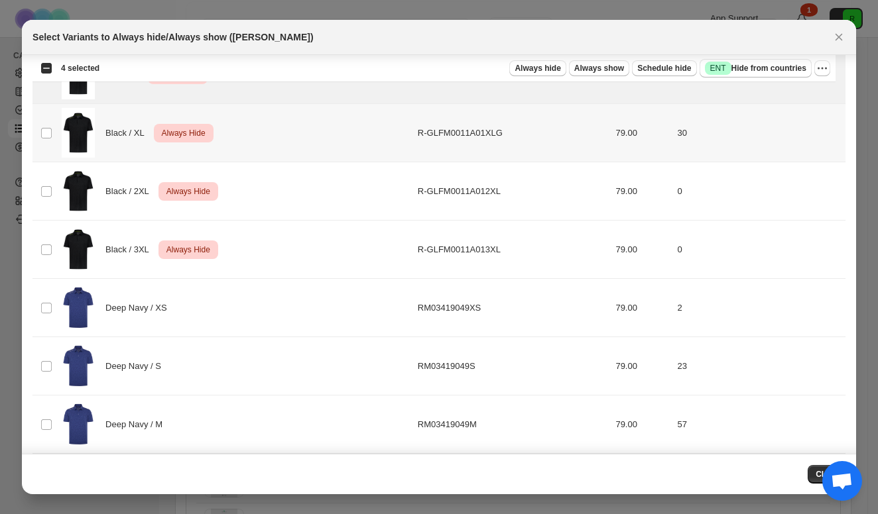
click at [48, 153] on td "Select product variant" at bounding box center [44, 133] width 25 height 58
click at [47, 184] on td "Select product variant" at bounding box center [44, 191] width 25 height 58
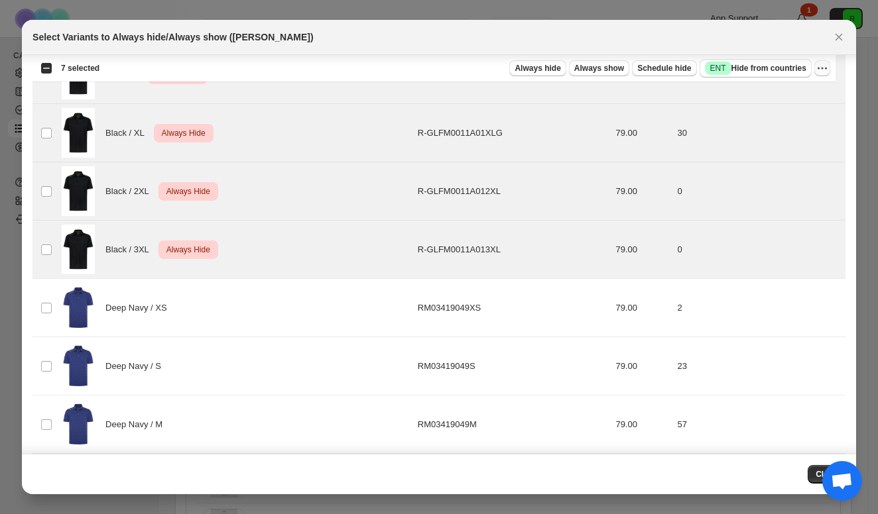
click at [821, 72] on icon "More actions" at bounding box center [821, 68] width 13 height 13
click at [781, 98] on span "Undo always hide" at bounding box center [760, 94] width 68 height 10
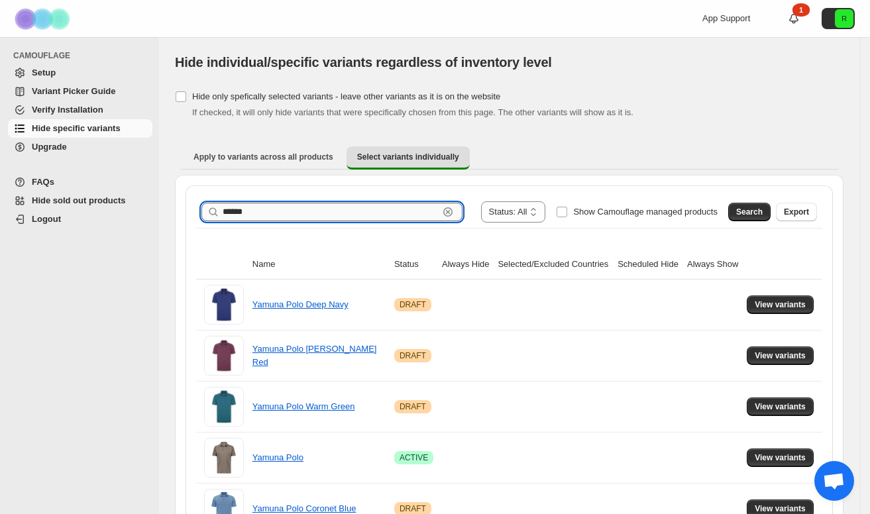
scroll to position [0, 0]
drag, startPoint x: 282, startPoint y: 216, endPoint x: 128, endPoint y: 202, distance: 155.1
click at [128, 202] on div "**********" at bounding box center [435, 425] width 870 height 850
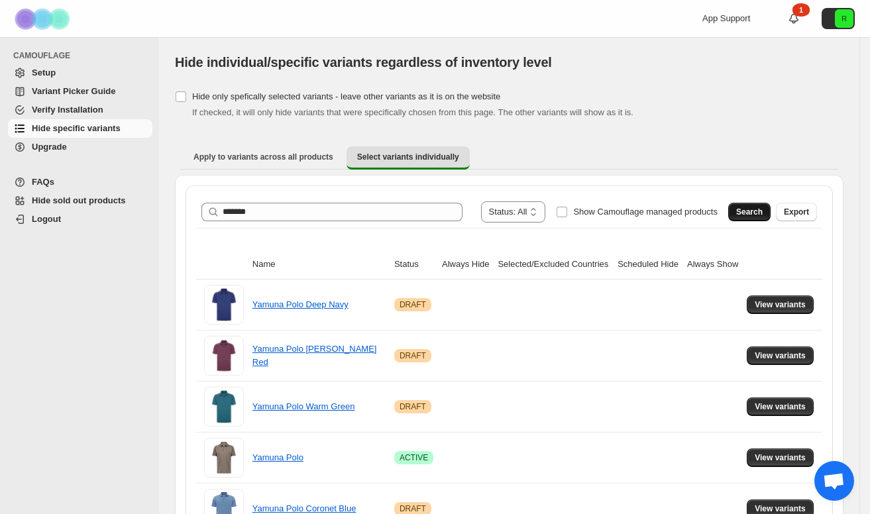
click at [762, 211] on span "Search" at bounding box center [749, 212] width 27 height 11
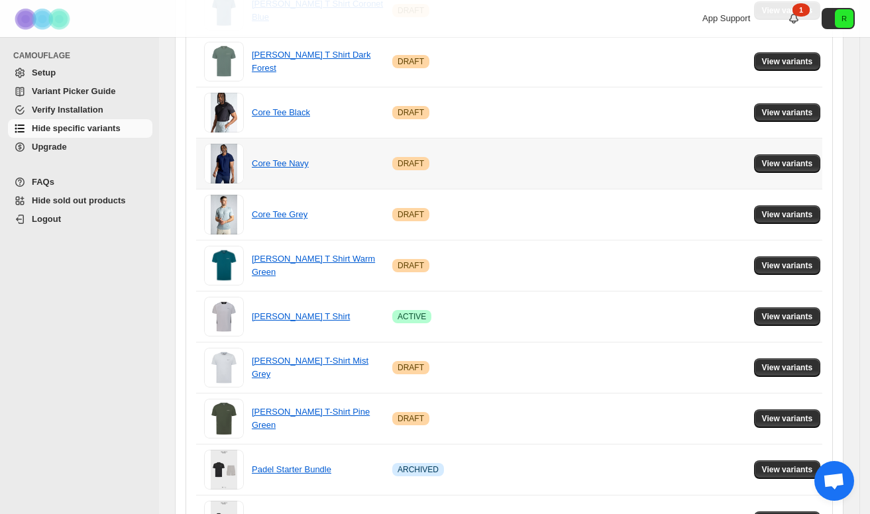
scroll to position [613, 0]
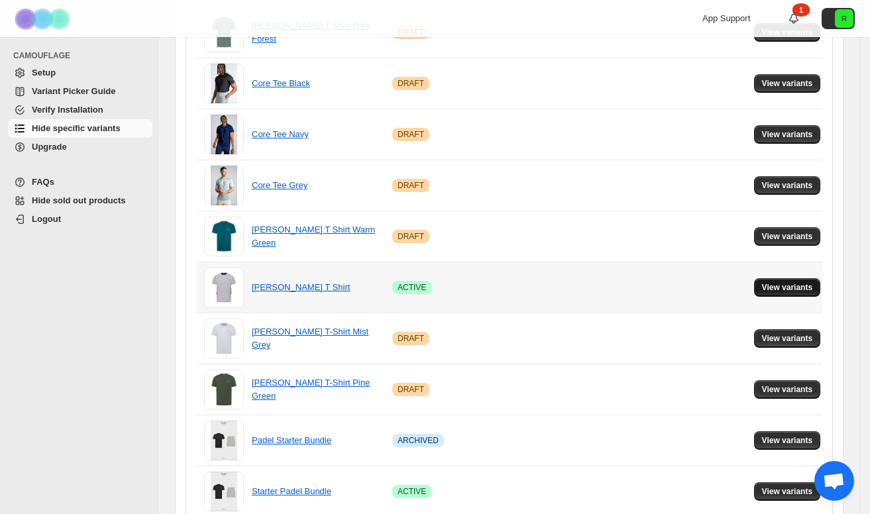
click at [787, 281] on button "View variants" at bounding box center [787, 287] width 67 height 19
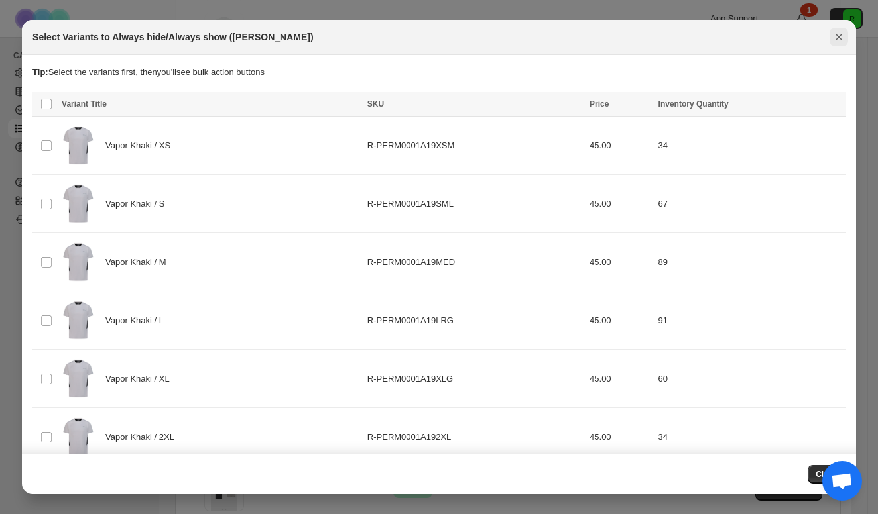
click at [835, 33] on icon "Close" at bounding box center [838, 36] width 13 height 13
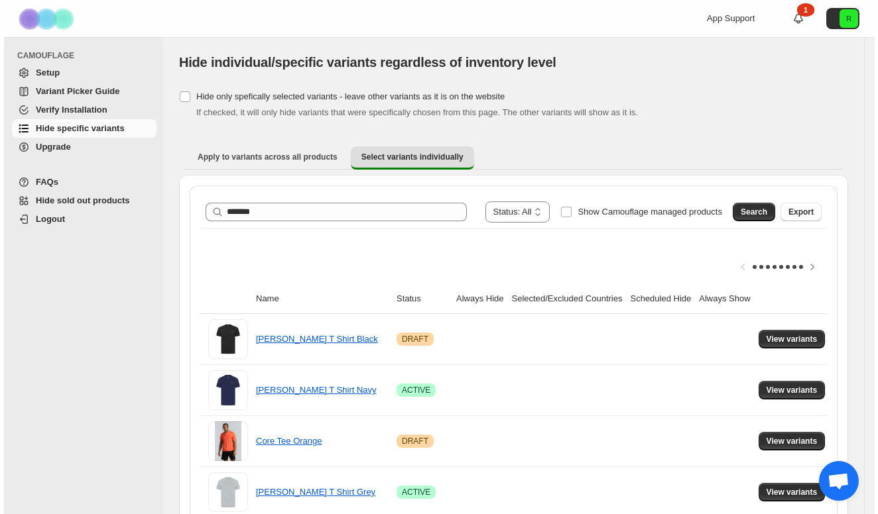
scroll to position [0, 0]
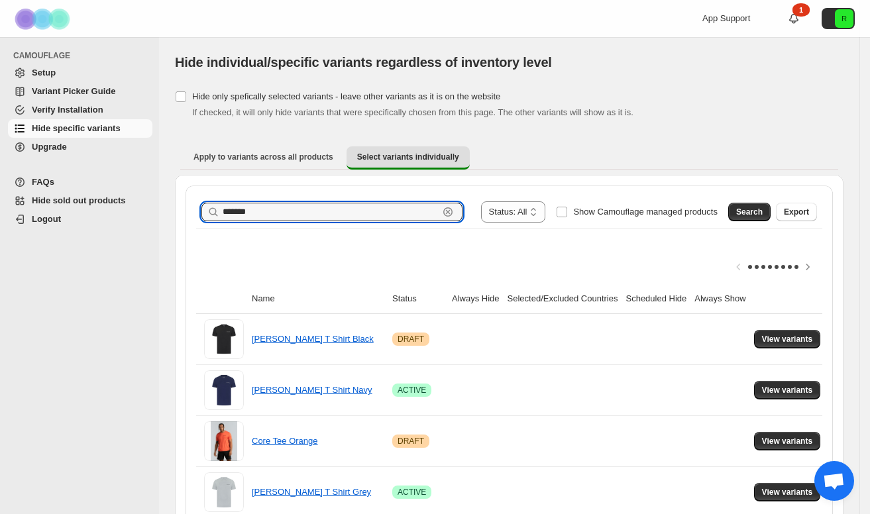
drag, startPoint x: 312, startPoint y: 218, endPoint x: 131, endPoint y: 211, distance: 181.1
click at [752, 209] on span "Search" at bounding box center [749, 212] width 27 height 11
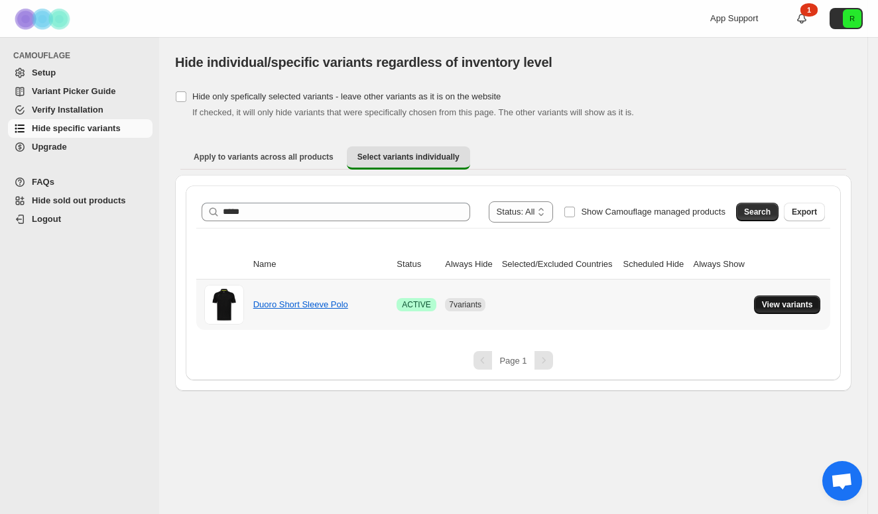
click at [795, 311] on button "View variants" at bounding box center [787, 305] width 67 height 19
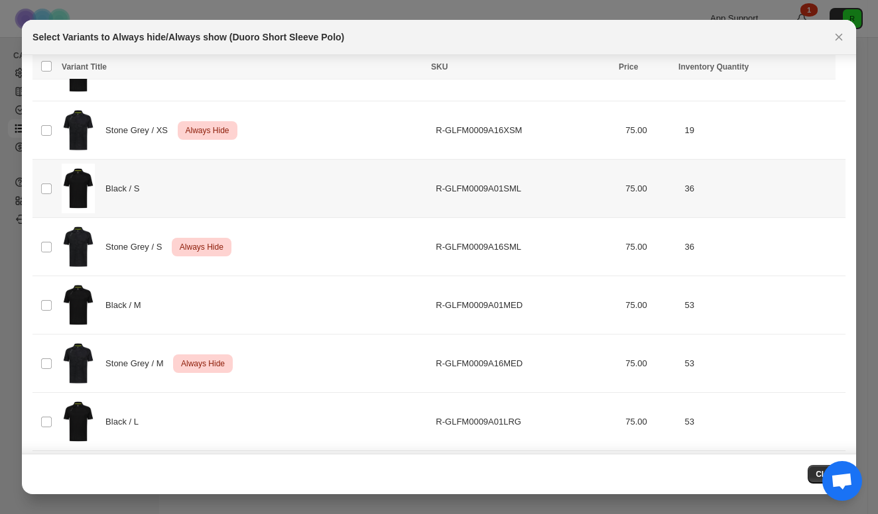
scroll to position [50, 0]
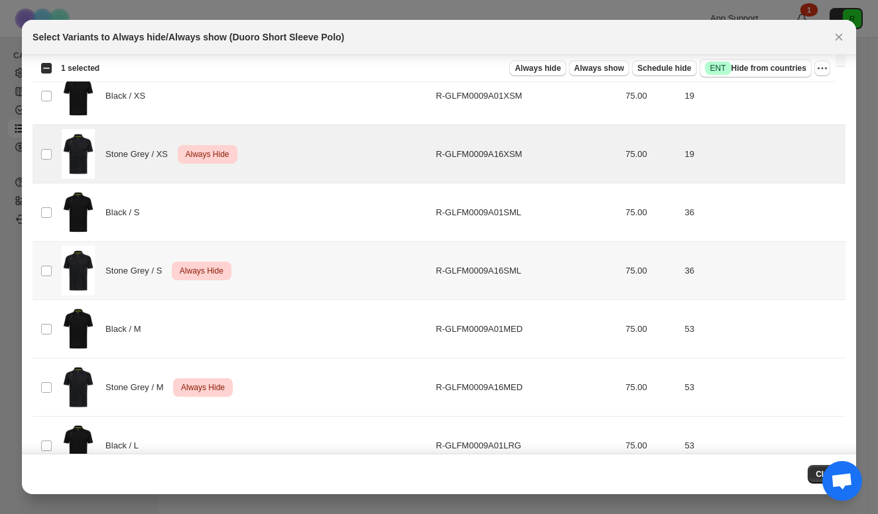
click at [46, 242] on td "Select product variant" at bounding box center [44, 271] width 25 height 58
click at [47, 359] on td "Select product variant" at bounding box center [44, 388] width 25 height 58
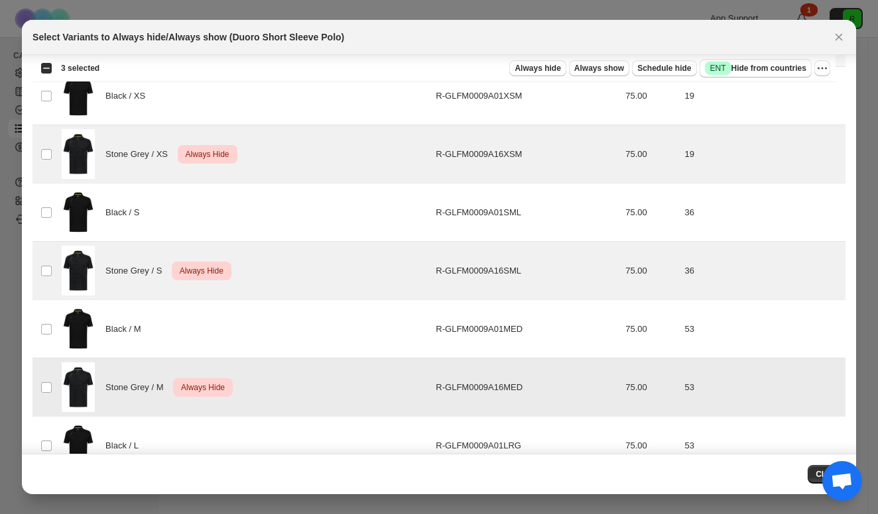
scroll to position [158, 0]
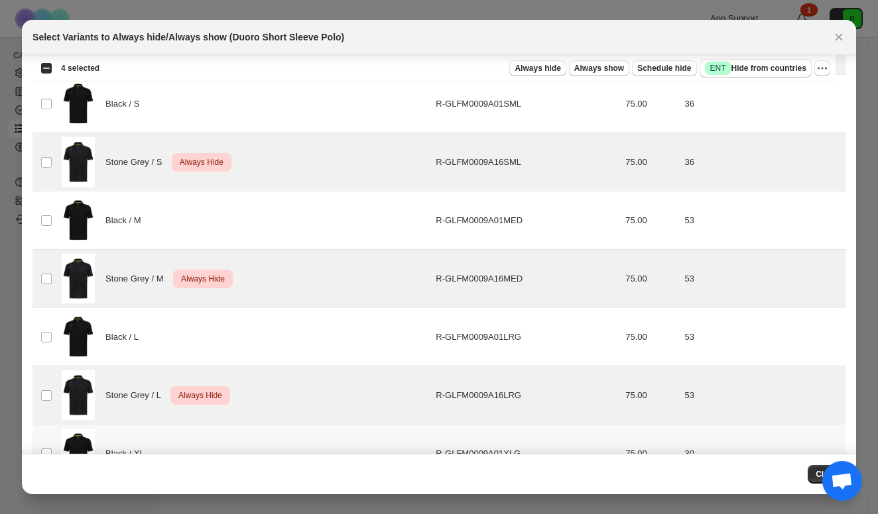
click at [47, 483] on td "Select product variant" at bounding box center [44, 512] width 25 height 58
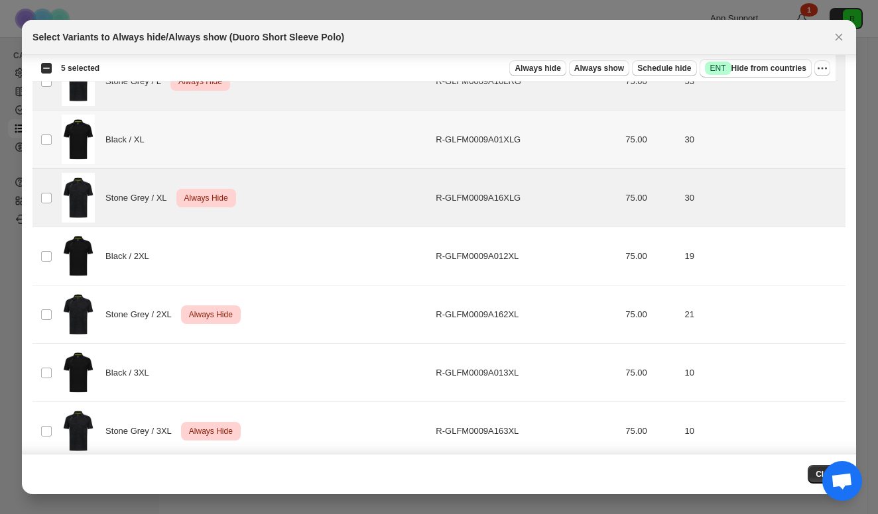
scroll to position [489, 0]
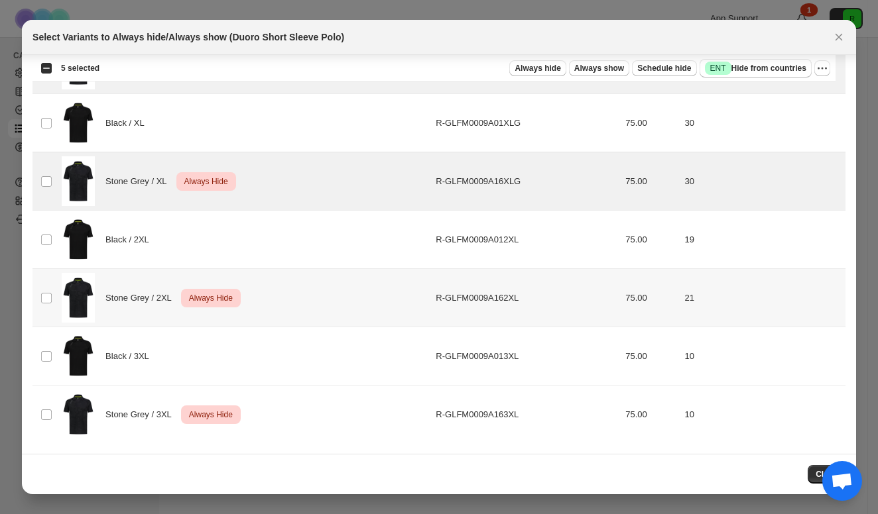
click at [46, 289] on td "Select product variant" at bounding box center [44, 298] width 25 height 58
click at [53, 406] on td "Select product variant" at bounding box center [44, 415] width 25 height 58
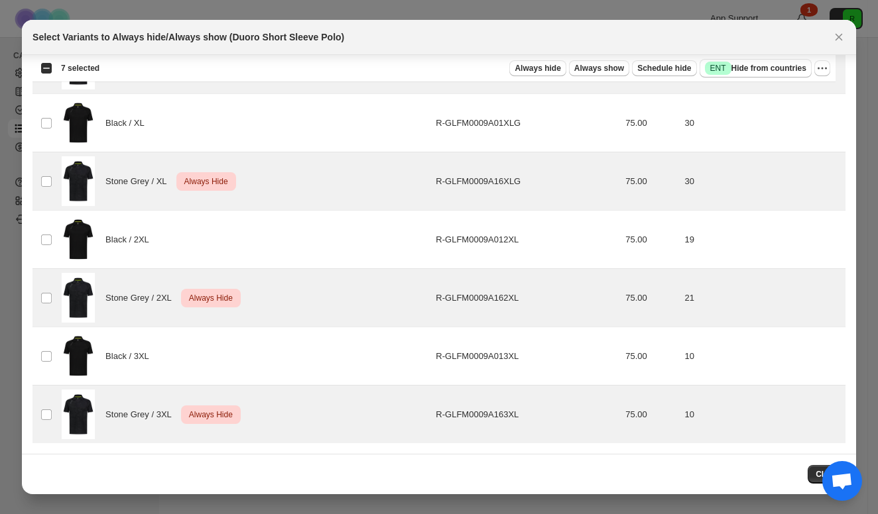
click at [830, 66] on div "Select all 14 product variants 7 selected Always hide Always show Schedule hide…" at bounding box center [433, 68] width 803 height 27
click at [823, 67] on icon "More actions" at bounding box center [821, 68] width 13 height 13
click at [772, 99] on span "Undo always hide" at bounding box center [760, 94] width 68 height 10
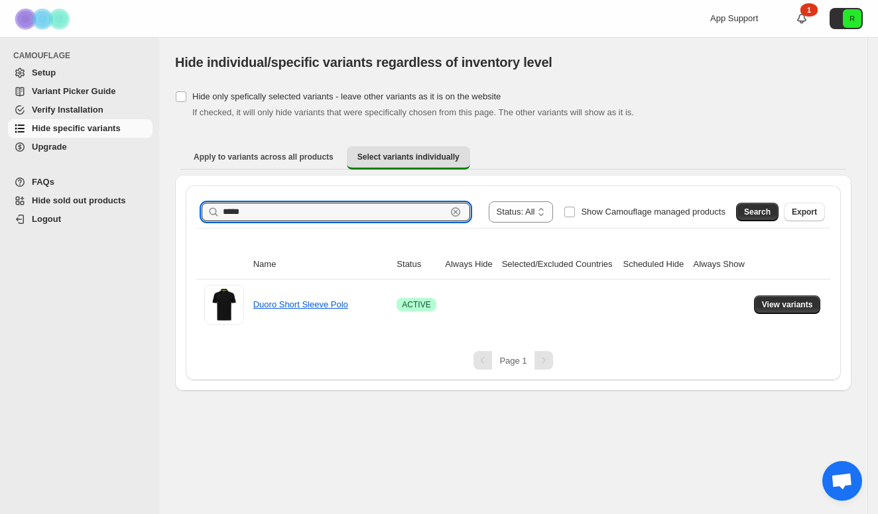
drag, startPoint x: 275, startPoint y: 215, endPoint x: 153, endPoint y: 196, distance: 123.6
click at [153, 196] on div "**********" at bounding box center [439, 257] width 878 height 514
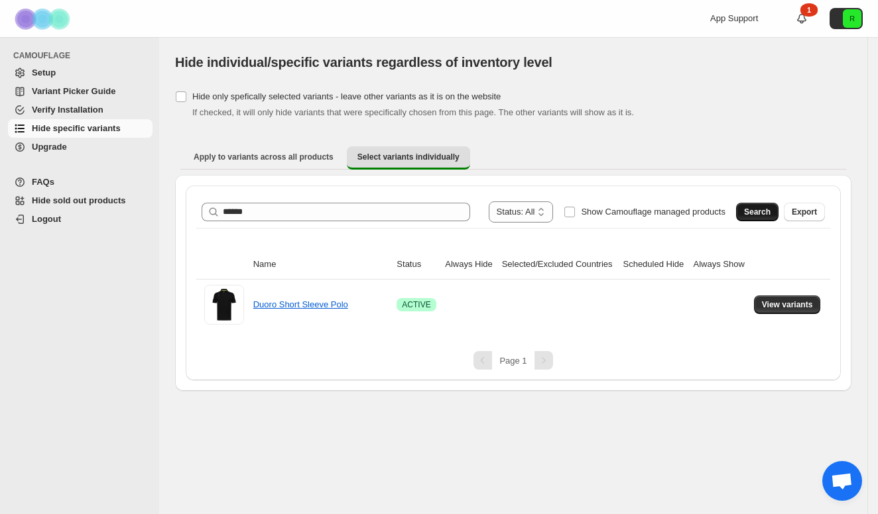
drag, startPoint x: 670, startPoint y: 143, endPoint x: 754, endPoint y: 206, distance: 105.1
click at [754, 206] on button "Search" at bounding box center [757, 212] width 42 height 19
click at [795, 306] on span "View variants" at bounding box center [787, 305] width 51 height 11
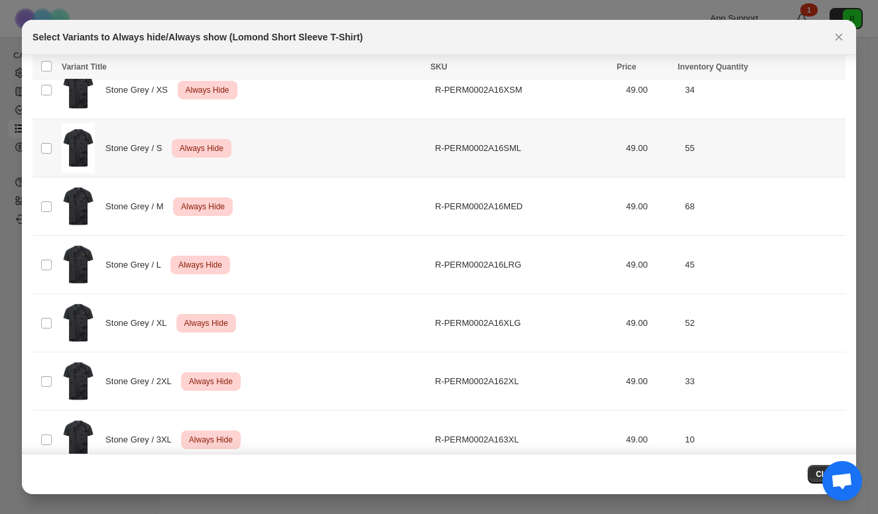
scroll to position [421, 0]
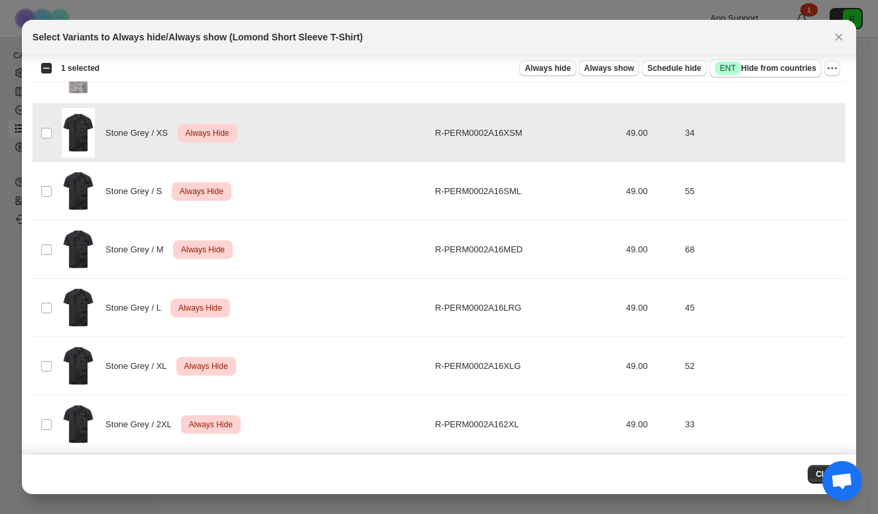
click at [46, 174] on td "Select product variant" at bounding box center [44, 191] width 25 height 58
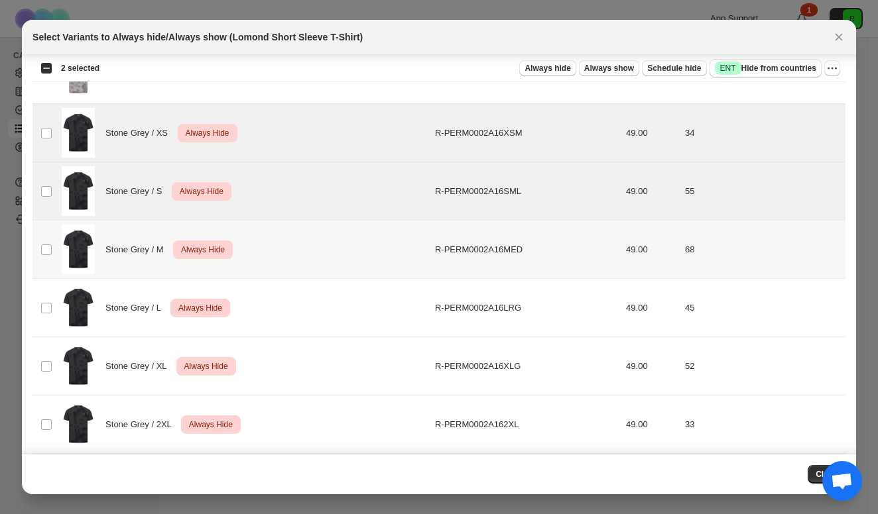
click at [48, 259] on td "Select product variant" at bounding box center [44, 250] width 25 height 58
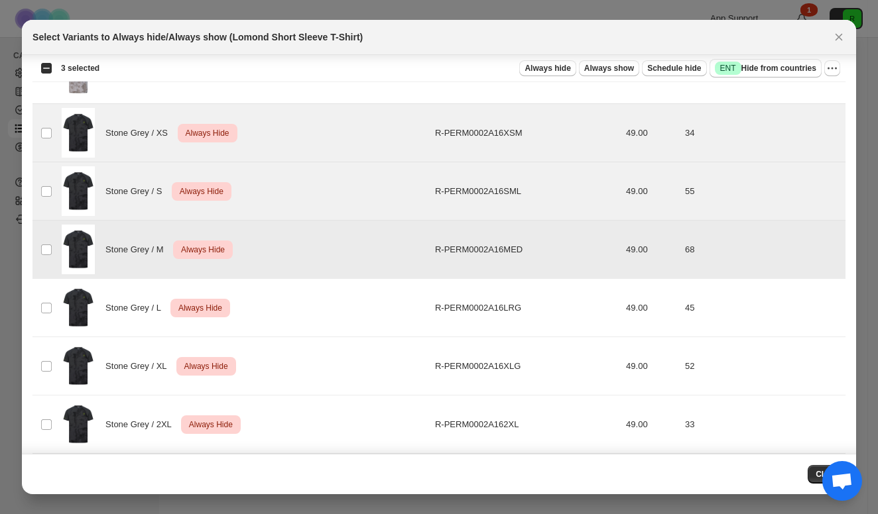
click at [48, 286] on td "Select product variant" at bounding box center [44, 308] width 25 height 58
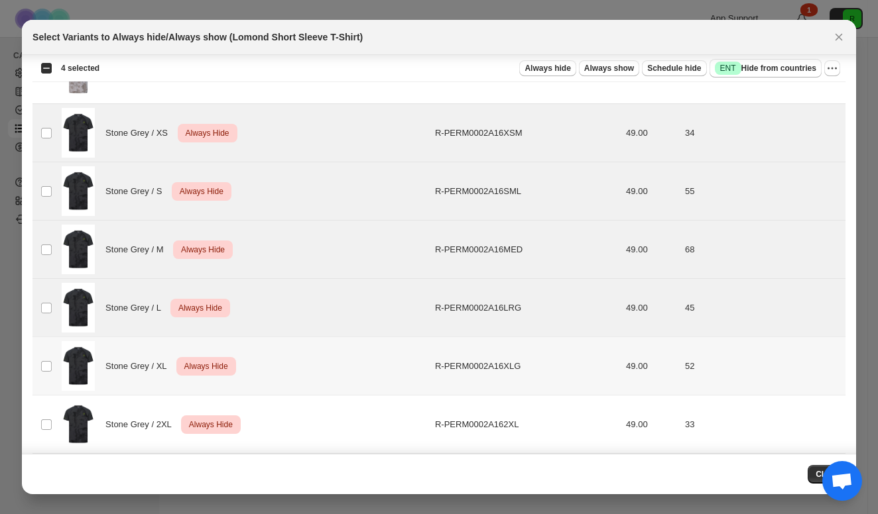
click at [48, 359] on td "Select product variant" at bounding box center [44, 366] width 25 height 58
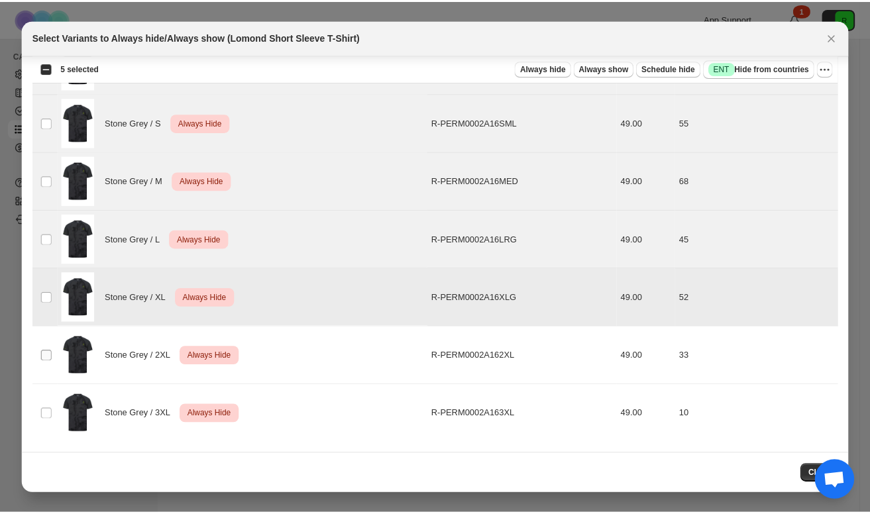
scroll to position [489, 0]
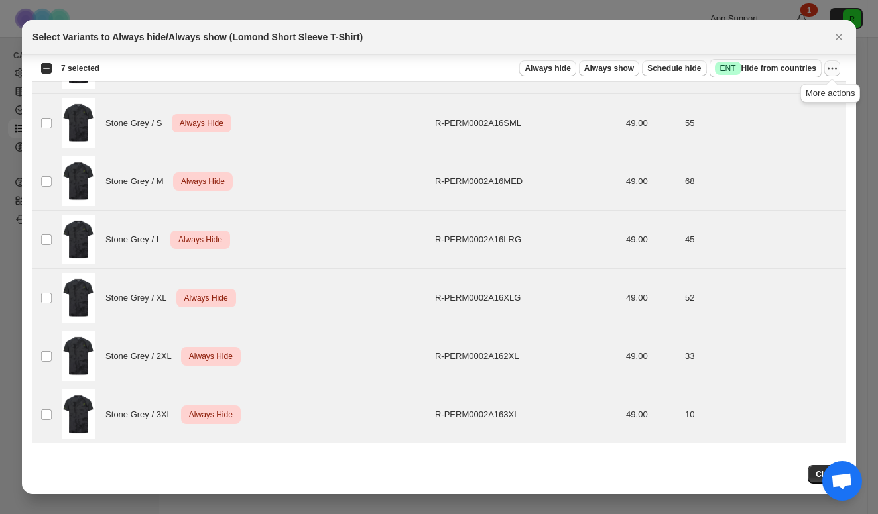
click at [835, 64] on icon "More actions" at bounding box center [831, 68] width 13 height 13
click at [789, 98] on span "Undo always hide" at bounding box center [770, 94] width 68 height 10
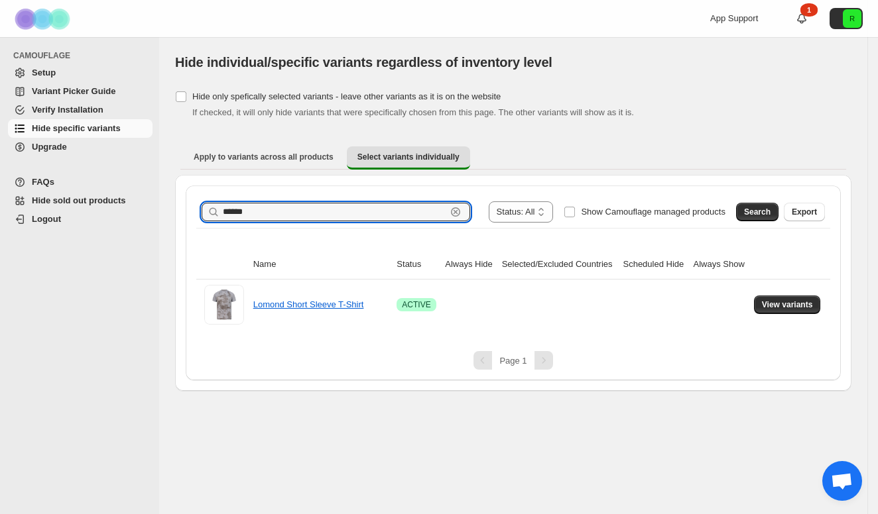
drag, startPoint x: 283, startPoint y: 209, endPoint x: 164, endPoint y: 214, distance: 118.7
click at [164, 214] on div "**********" at bounding box center [513, 214] width 708 height 354
type input "****"
click at [774, 219] on button "Search" at bounding box center [757, 212] width 42 height 19
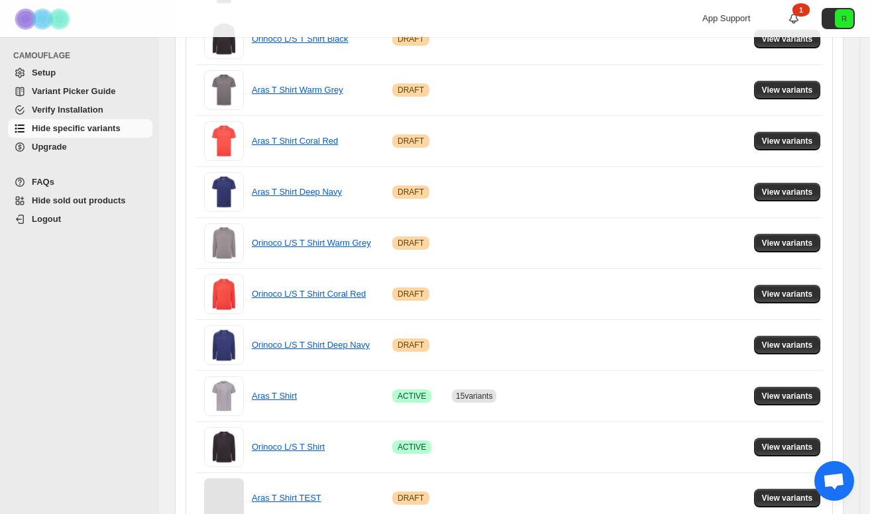
scroll to position [381, 0]
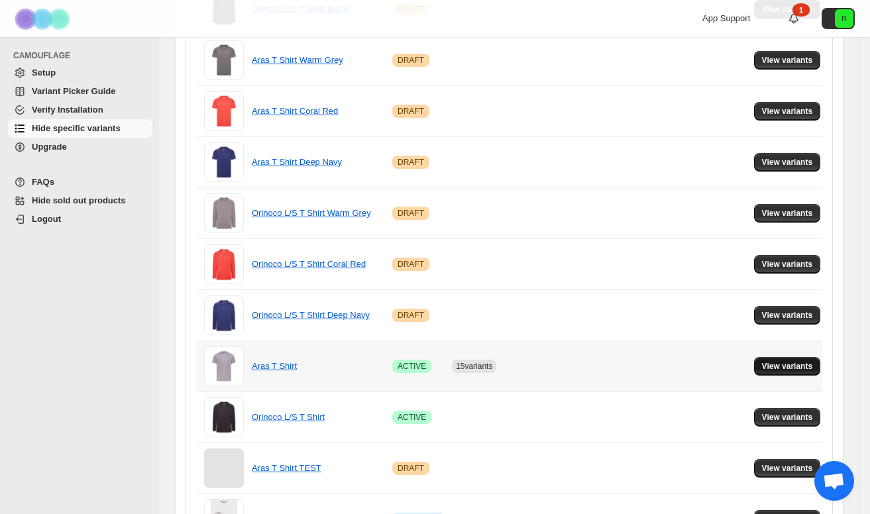
click at [780, 369] on span "View variants" at bounding box center [787, 366] width 51 height 11
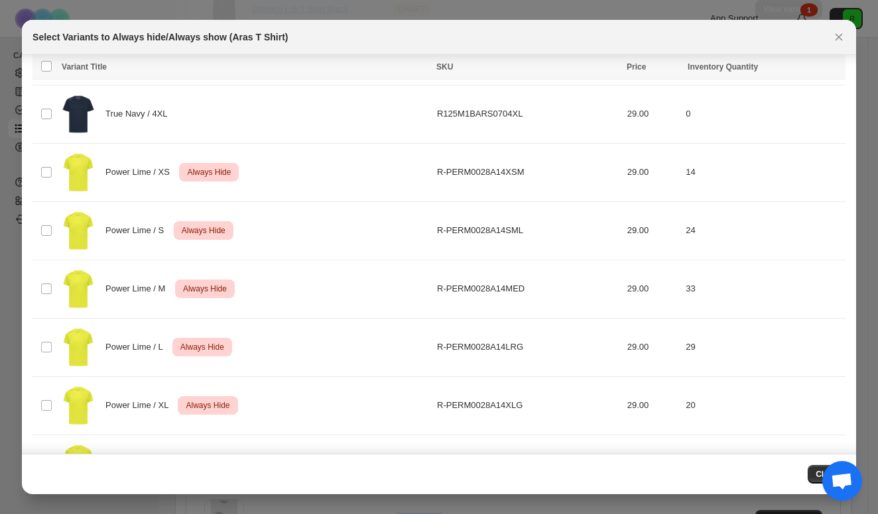
scroll to position [3196, 0]
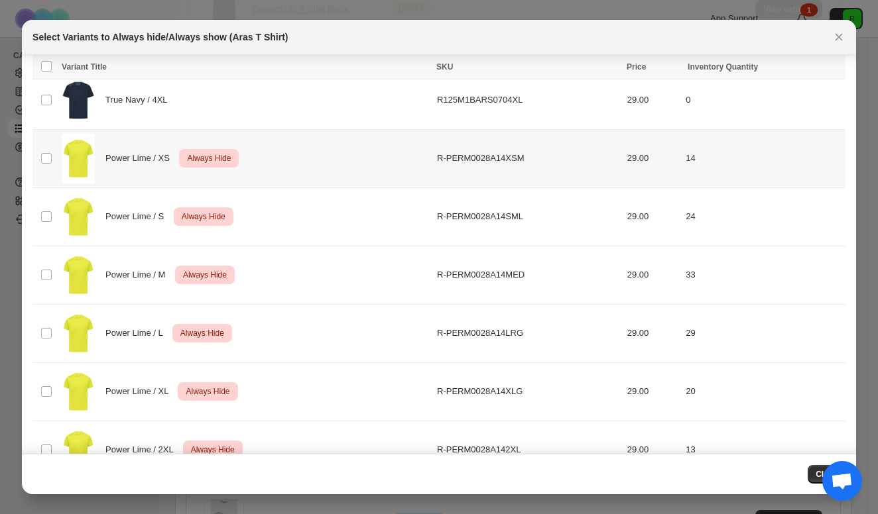
click at [38, 158] on td "Select product variant" at bounding box center [44, 158] width 25 height 58
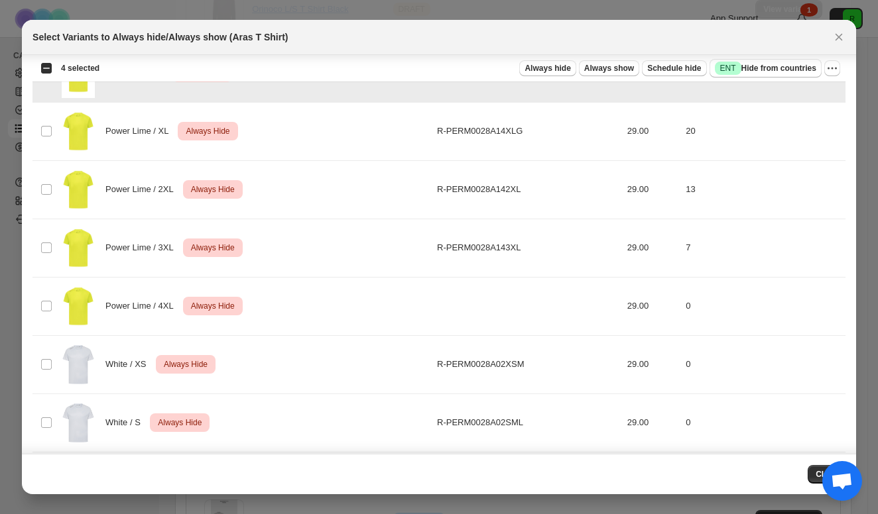
scroll to position [3477, 0]
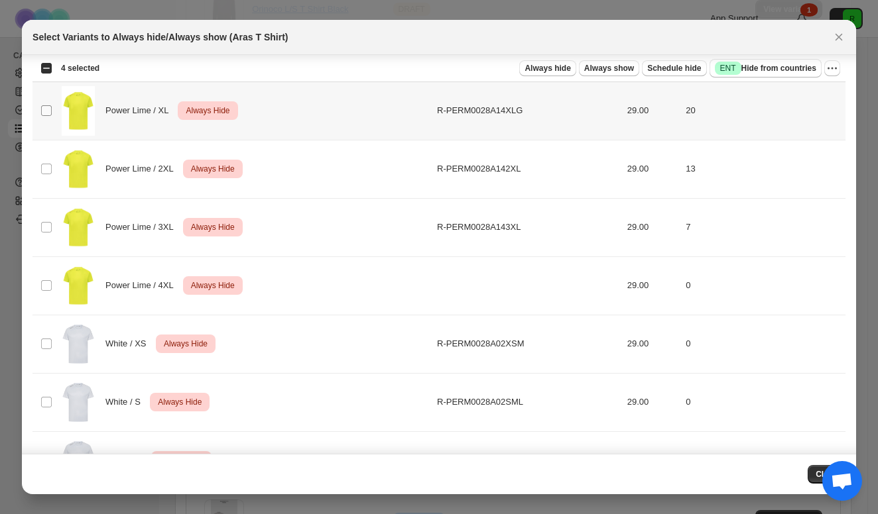
click at [52, 105] on span ":rej:" at bounding box center [46, 111] width 12 height 12
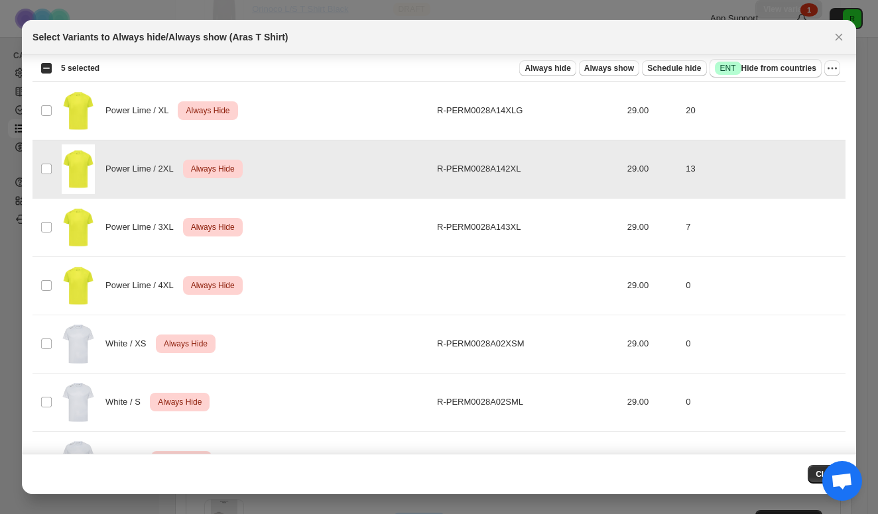
click at [44, 213] on td "Select product variant" at bounding box center [44, 227] width 25 height 58
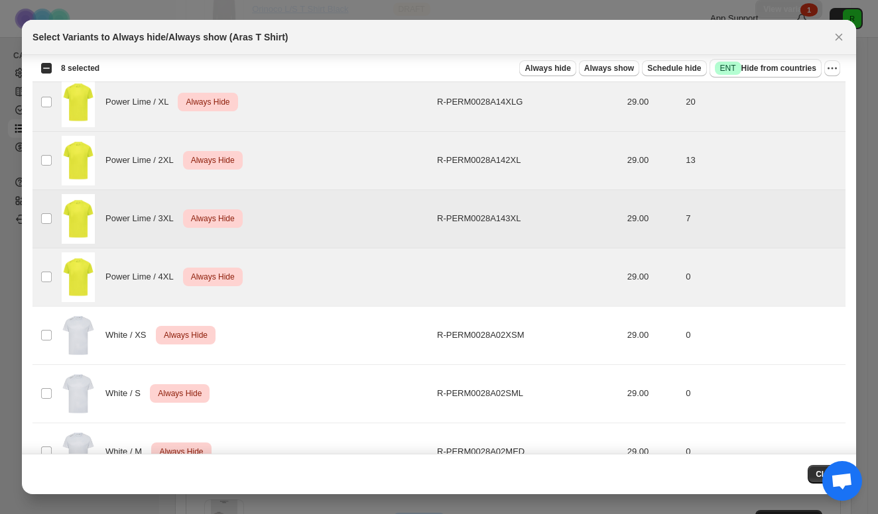
scroll to position [3440, 0]
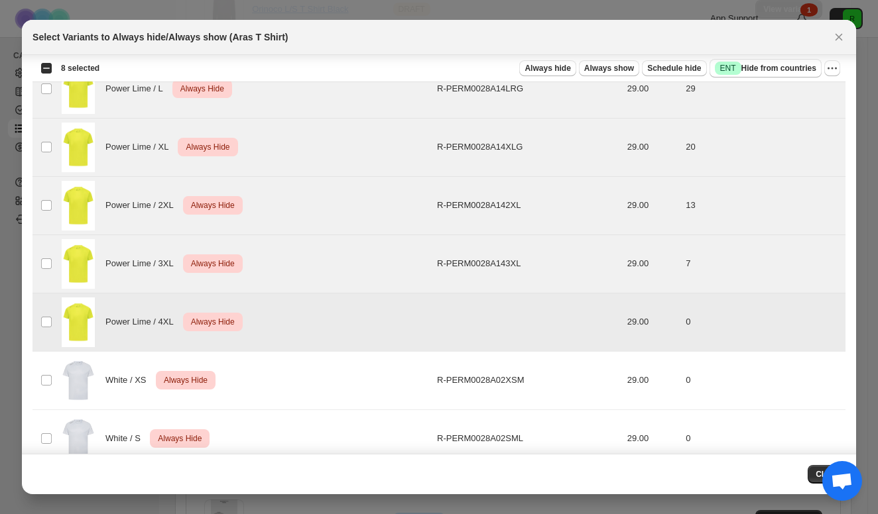
click at [54, 325] on td "Select product variant" at bounding box center [44, 322] width 25 height 58
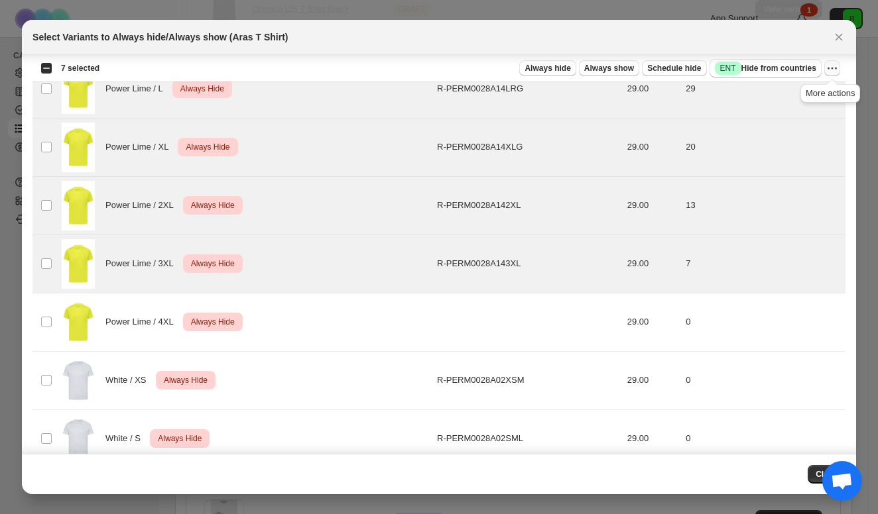
click at [830, 70] on icon "More actions" at bounding box center [831, 68] width 13 height 13
click at [751, 92] on span "Undo always hide" at bounding box center [770, 94] width 68 height 10
